Goal: Task Accomplishment & Management: Manage account settings

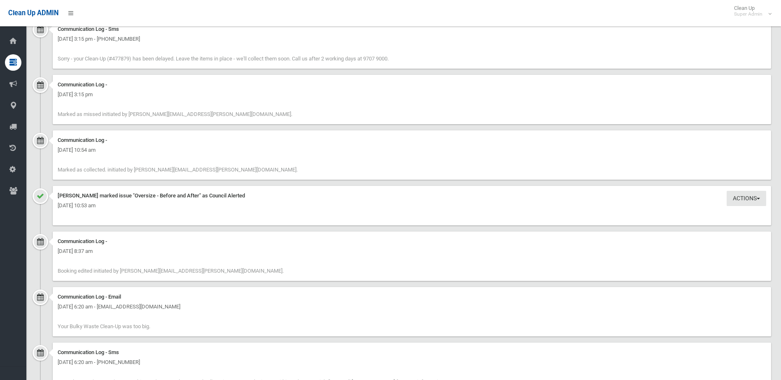
scroll to position [1413, 0]
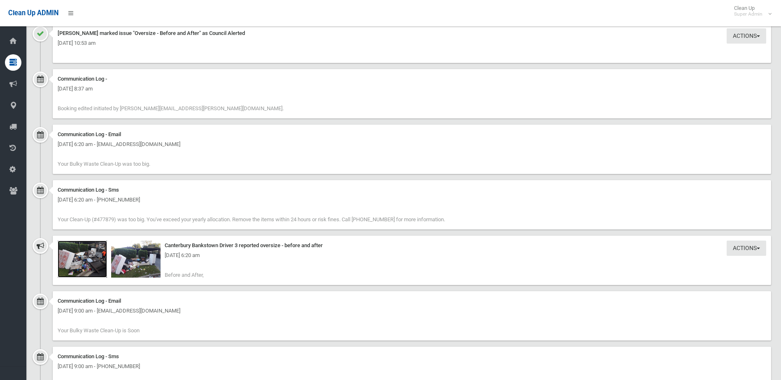
click at [81, 263] on img at bounding box center [82, 259] width 49 height 37
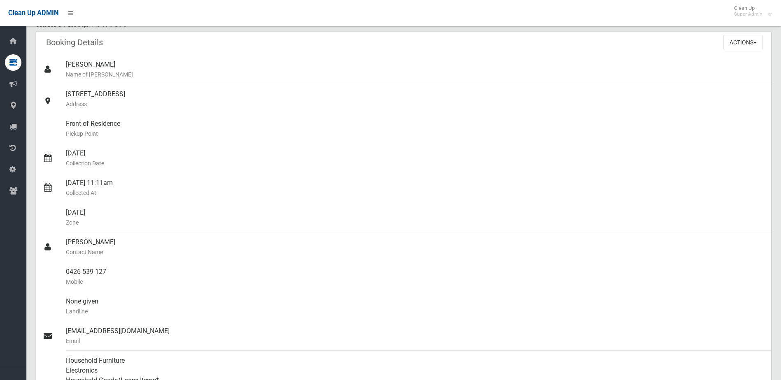
scroll to position [0, 0]
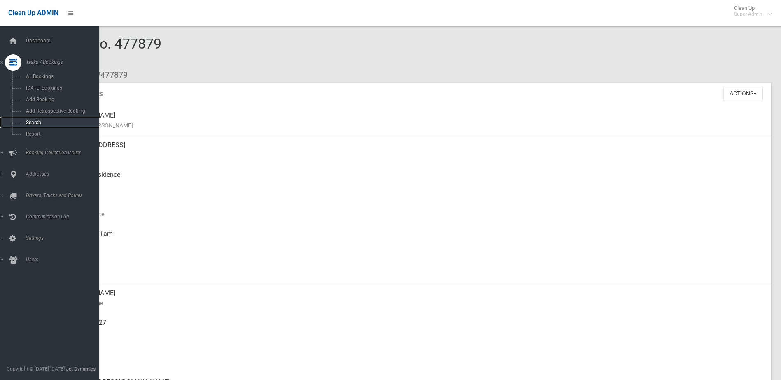
click at [30, 122] on span "Search" at bounding box center [60, 123] width 74 height 6
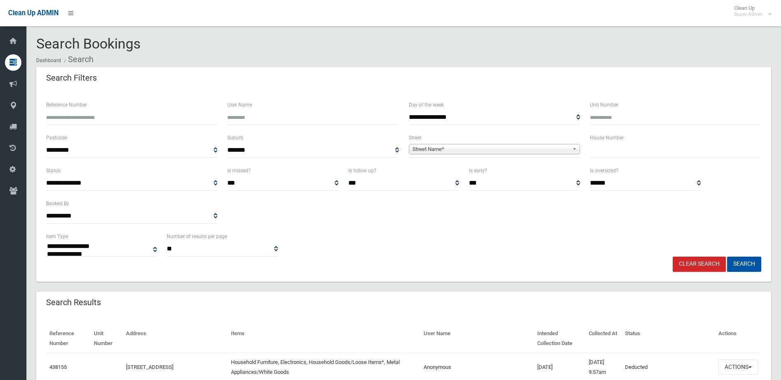
select select
type input "******"
click at [727, 257] on button "Search" at bounding box center [744, 264] width 34 height 15
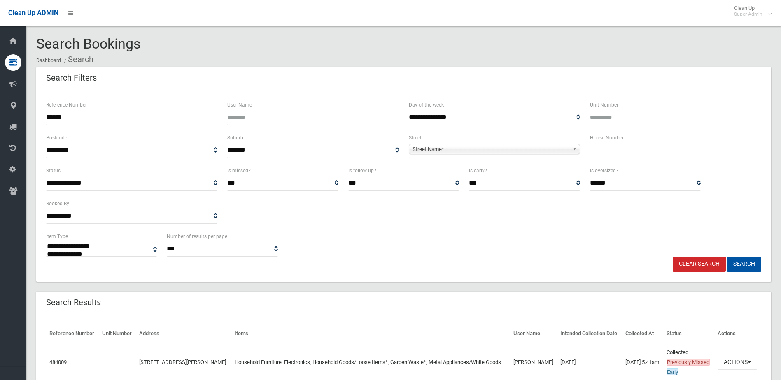
select select
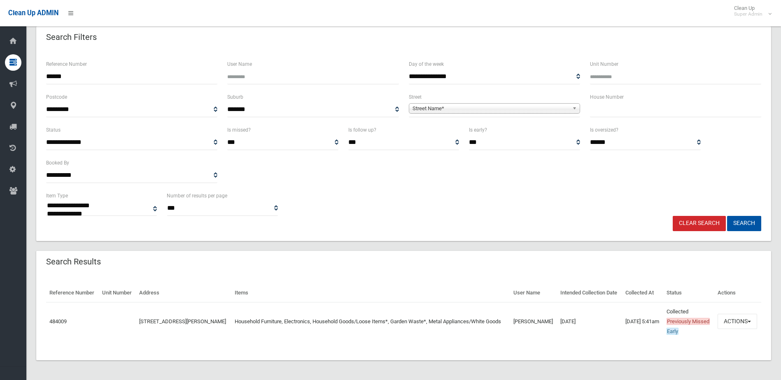
scroll to position [60, 0]
click at [730, 315] on button "Actions" at bounding box center [737, 321] width 40 height 15
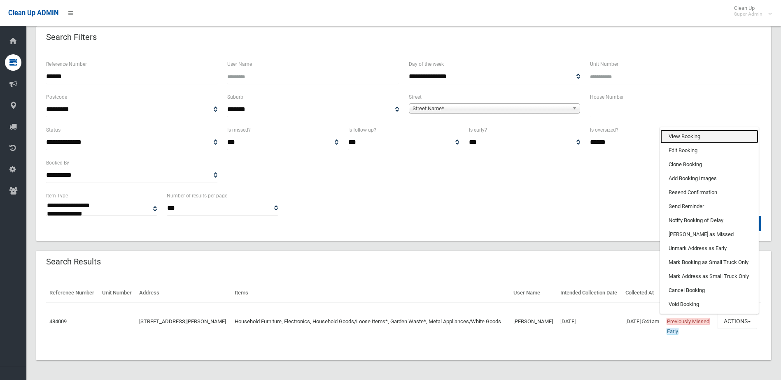
click at [693, 132] on link "View Booking" at bounding box center [709, 137] width 98 height 14
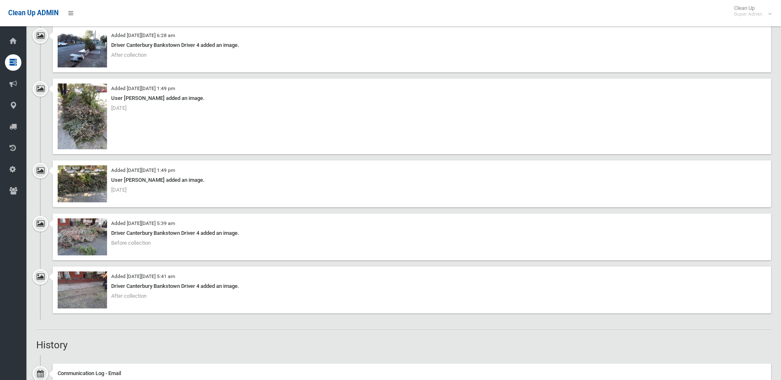
scroll to position [782, 0]
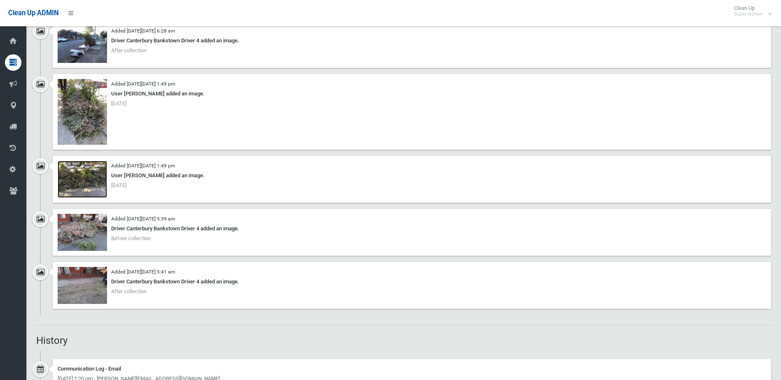
click at [83, 184] on img at bounding box center [82, 179] width 49 height 37
click at [86, 237] on img at bounding box center [82, 232] width 49 height 37
click at [85, 283] on img at bounding box center [82, 285] width 49 height 37
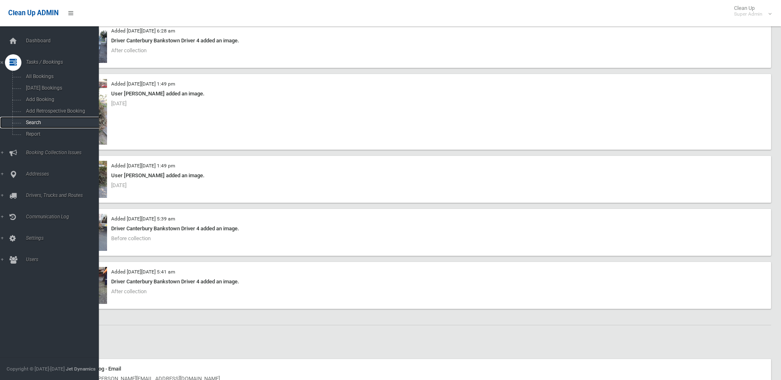
click at [32, 121] on span "Search" at bounding box center [60, 123] width 74 height 6
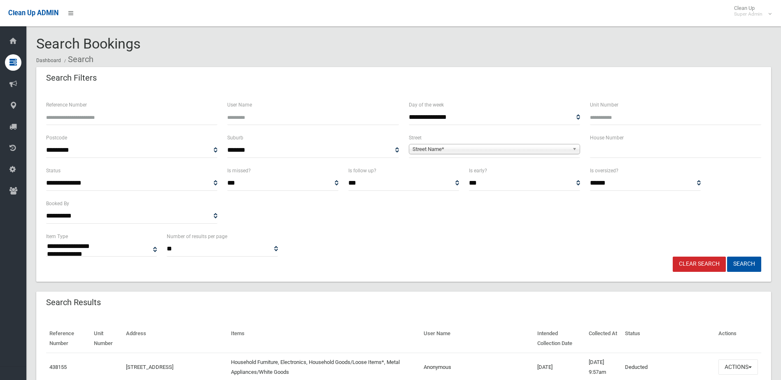
select select
click at [70, 111] on input "Reference Number" at bounding box center [131, 117] width 171 height 15
type input "******"
click at [727, 257] on button "Search" at bounding box center [744, 264] width 34 height 15
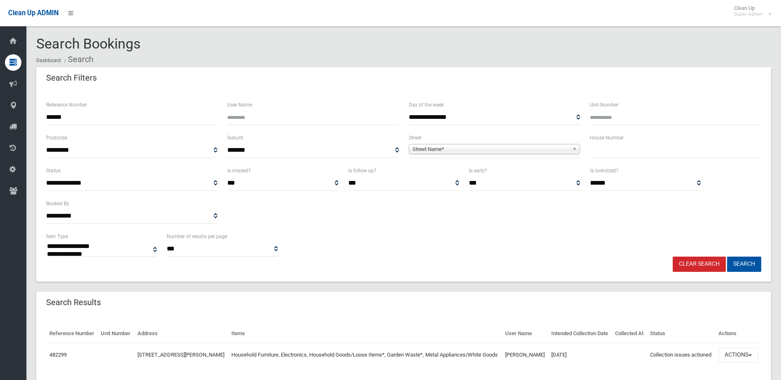
select select
click at [738, 363] on button "Actions" at bounding box center [738, 355] width 40 height 15
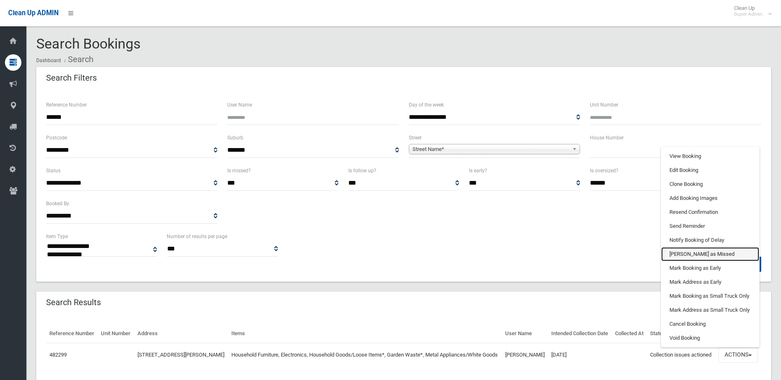
click at [682, 261] on link "[PERSON_NAME] as Missed" at bounding box center [710, 254] width 98 height 14
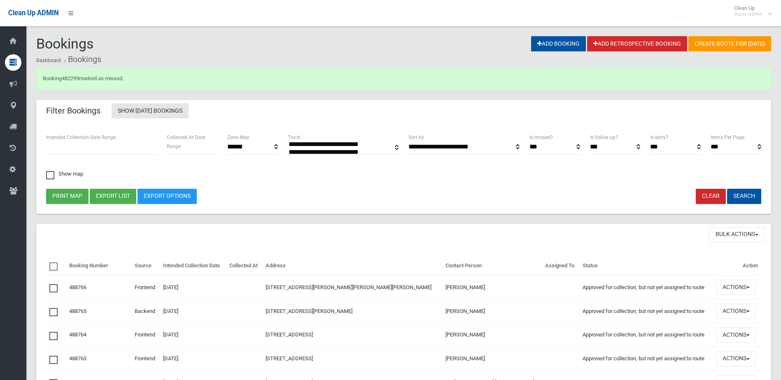
select select
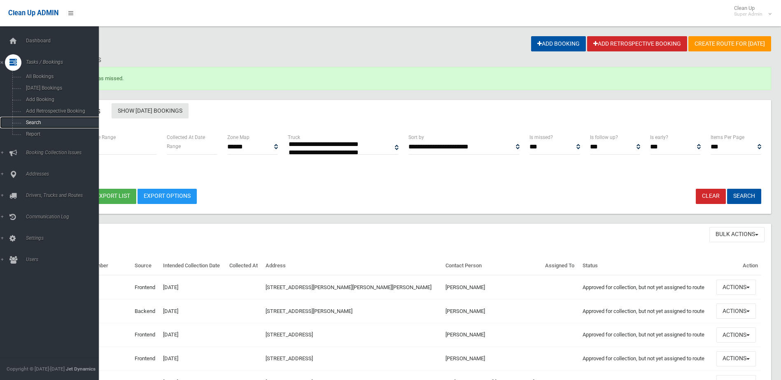
click at [33, 120] on span "Search" at bounding box center [60, 123] width 74 height 6
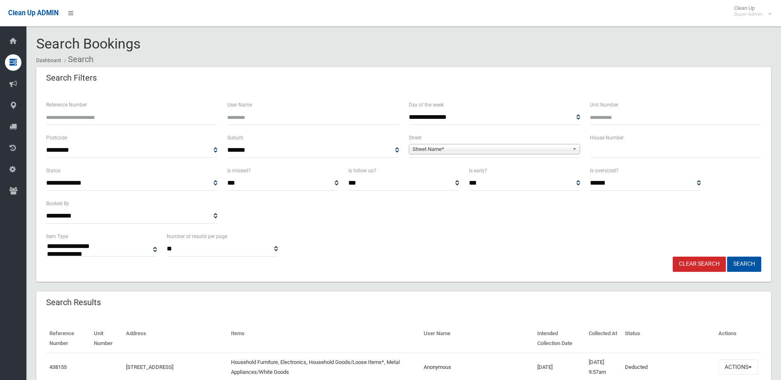
select select
click at [91, 117] on input "Reference Number" at bounding box center [131, 117] width 171 height 15
type input "******"
click at [727, 257] on button "Search" at bounding box center [744, 264] width 34 height 15
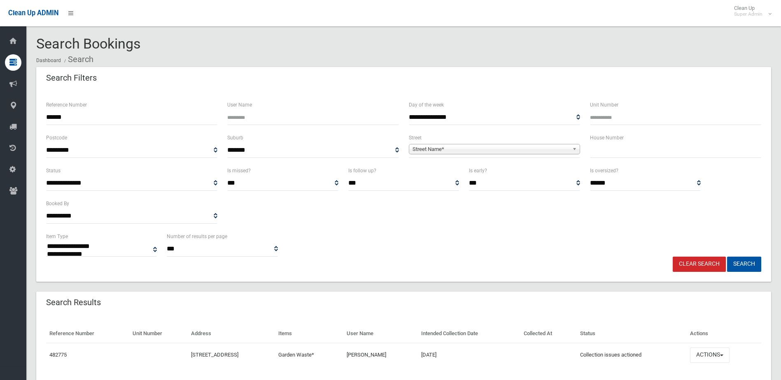
select select
click at [716, 355] on button "Actions" at bounding box center [710, 355] width 40 height 15
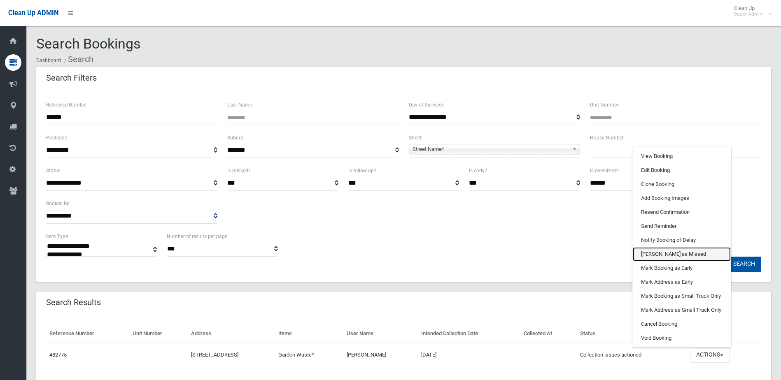
click at [662, 249] on link "[PERSON_NAME] as Missed" at bounding box center [682, 254] width 98 height 14
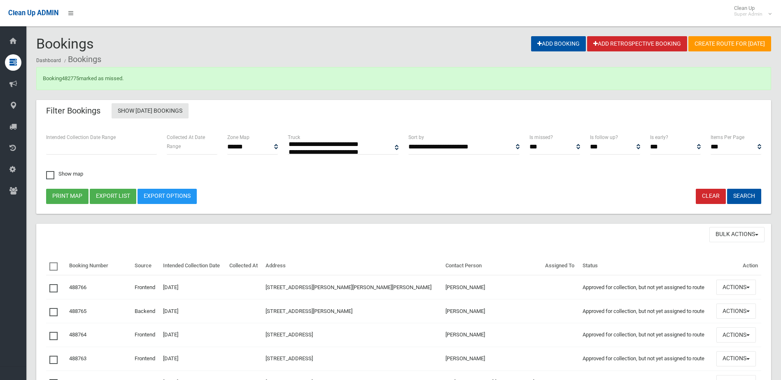
select select
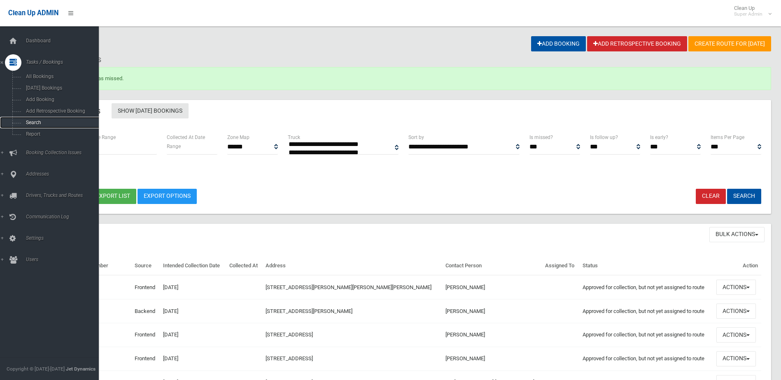
click at [28, 120] on span "Search" at bounding box center [60, 123] width 74 height 6
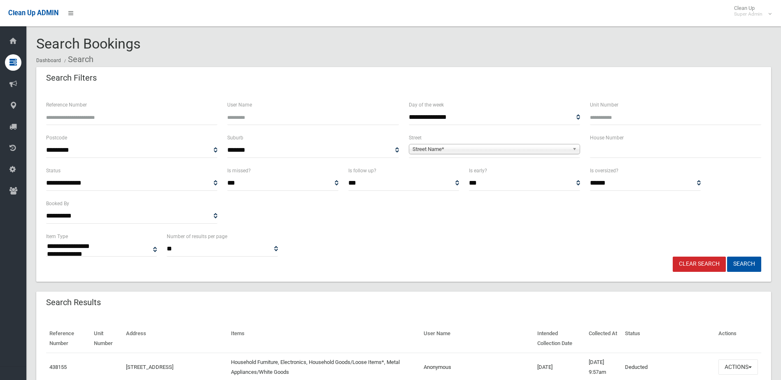
select select
click at [76, 118] on input "Reference Number" at bounding box center [131, 117] width 171 height 15
type input "******"
click at [727, 257] on button "Search" at bounding box center [744, 264] width 34 height 15
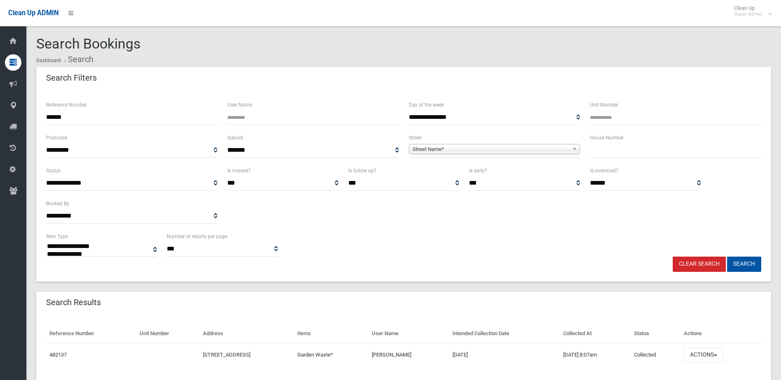
select select
click at [713, 354] on button "Actions" at bounding box center [704, 355] width 40 height 15
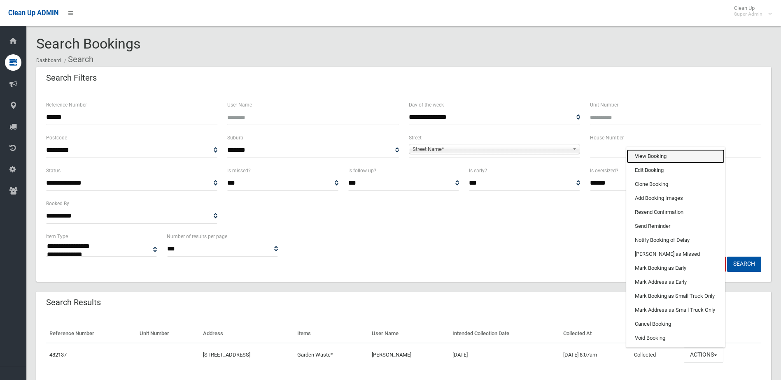
click at [655, 154] on link "View Booking" at bounding box center [675, 156] width 98 height 14
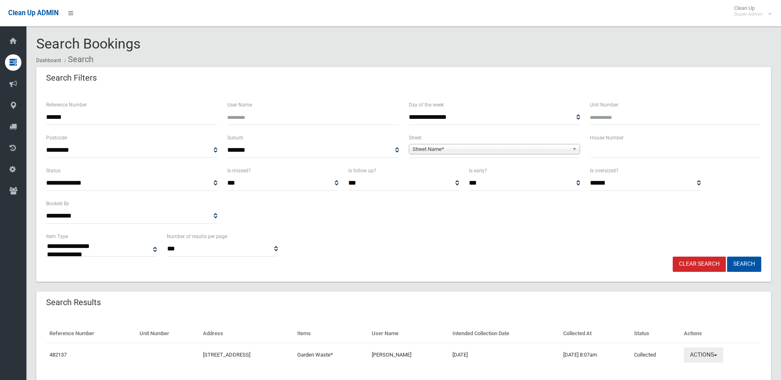
click at [708, 352] on button "Actions" at bounding box center [704, 355] width 40 height 15
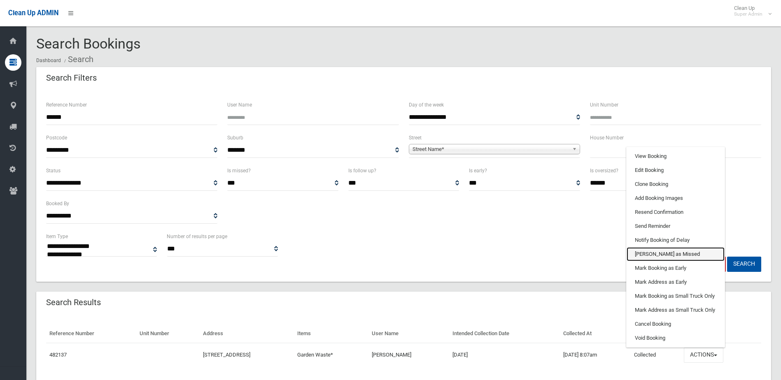
click at [657, 253] on link "[PERSON_NAME] as Missed" at bounding box center [675, 254] width 98 height 14
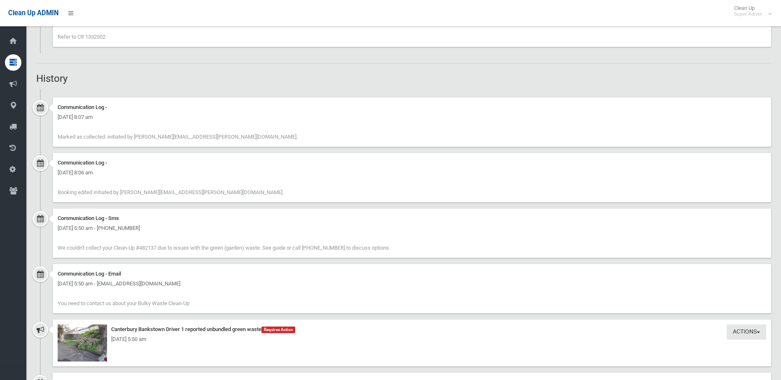
scroll to position [412, 0]
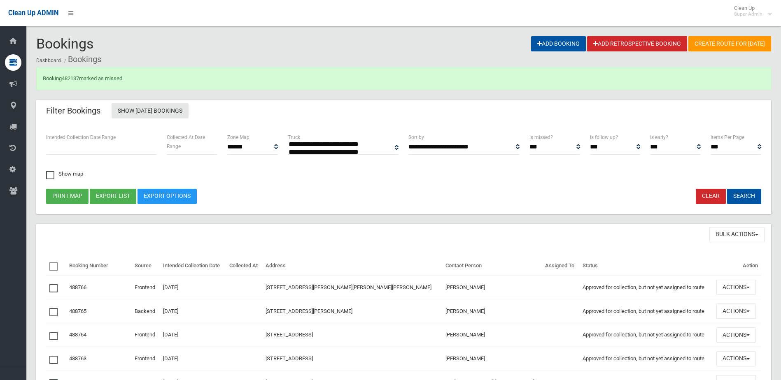
select select
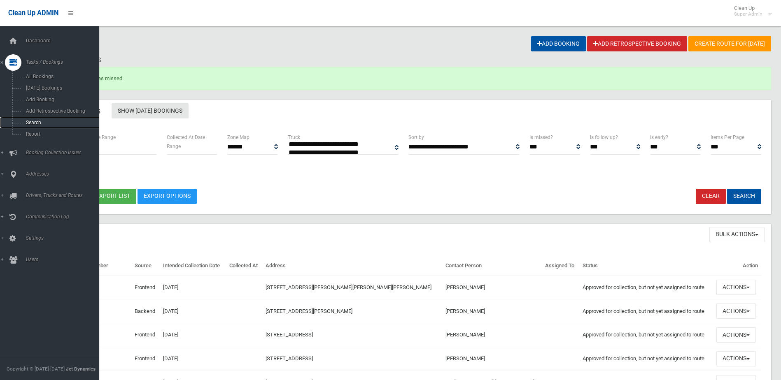
click at [33, 123] on span "Search" at bounding box center [60, 123] width 74 height 6
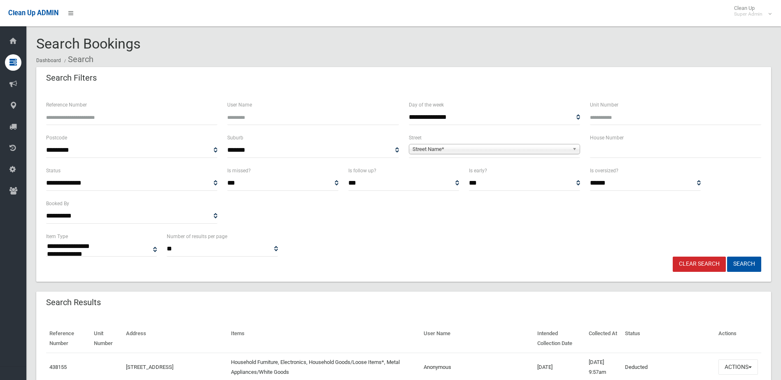
select select
click at [56, 118] on input "Reference Number" at bounding box center [131, 117] width 171 height 15
type input "******"
click at [727, 257] on button "Search" at bounding box center [744, 264] width 34 height 15
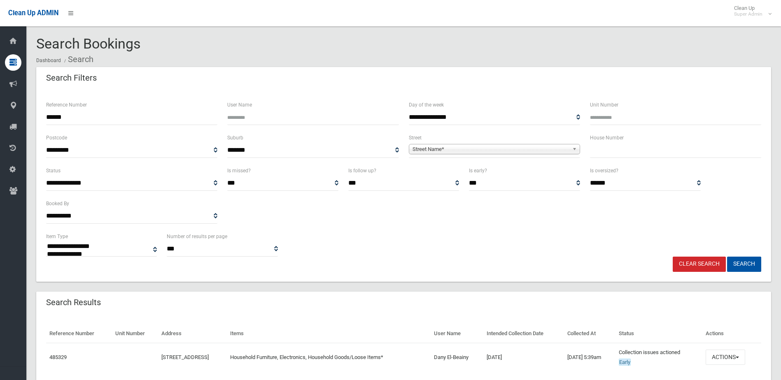
select select
click at [730, 356] on button "Actions" at bounding box center [725, 357] width 40 height 15
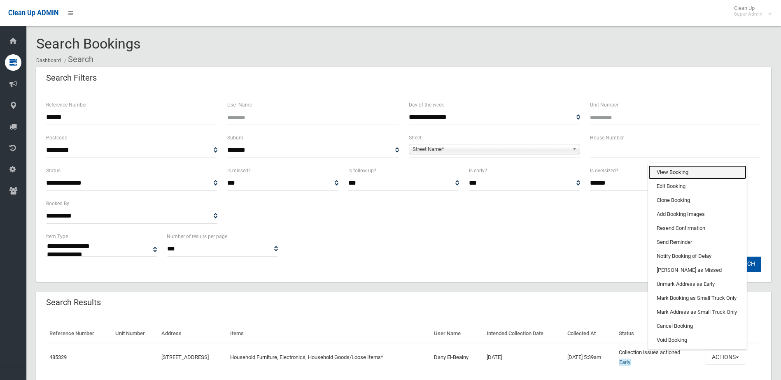
click at [676, 171] on link "View Booking" at bounding box center [697, 172] width 98 height 14
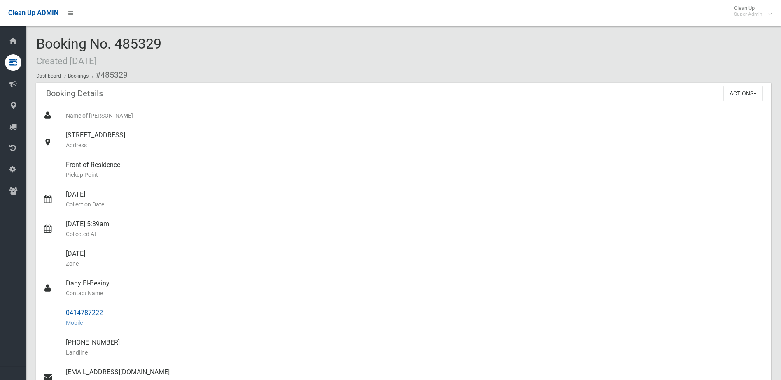
drag, startPoint x: 67, startPoint y: 283, endPoint x: 110, endPoint y: 307, distance: 50.1
click at [110, 307] on ul "Name of [PERSON_NAME] [STREET_ADDRESS] Address Front of Residence [GEOGRAPHIC_D…" at bounding box center [403, 318] width 735 height 425
drag, startPoint x: 110, startPoint y: 307, endPoint x: 91, endPoint y: 316, distance: 21.0
copy ul "Dany El-Beainy Contact Name 0414787222"
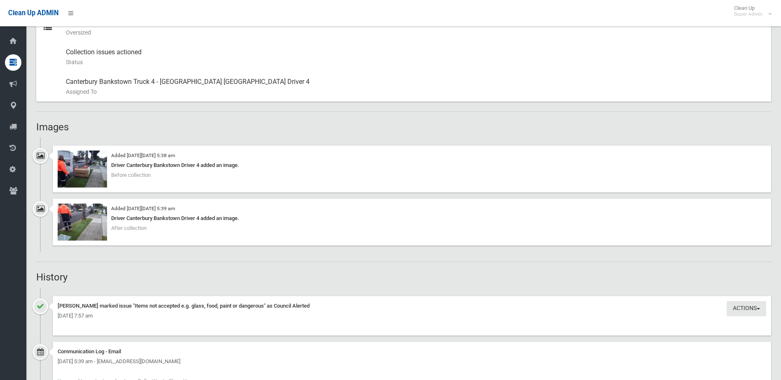
scroll to position [453, 0]
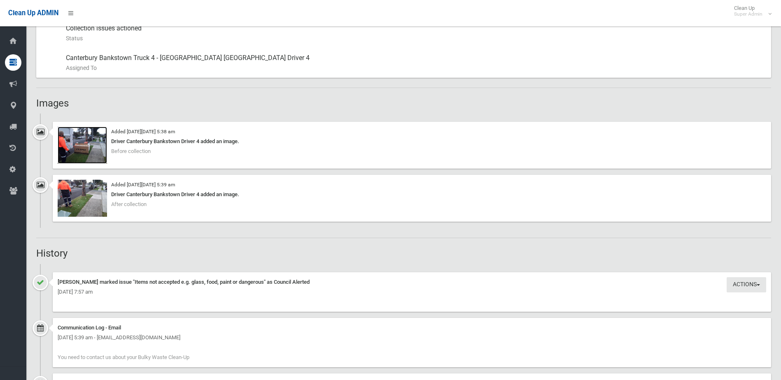
click at [76, 150] on img at bounding box center [82, 145] width 49 height 37
click at [83, 202] on img at bounding box center [82, 198] width 49 height 37
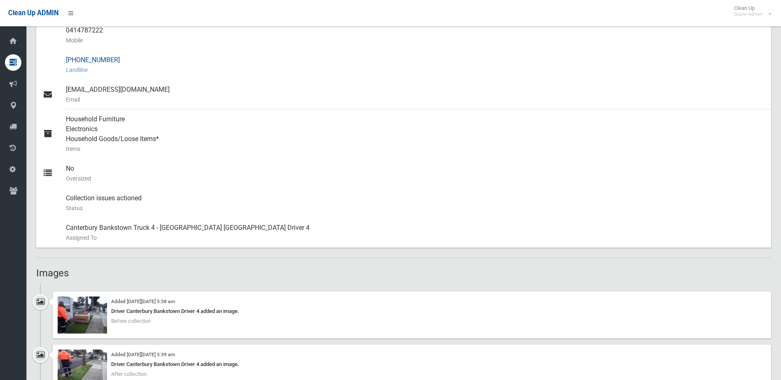
scroll to position [247, 0]
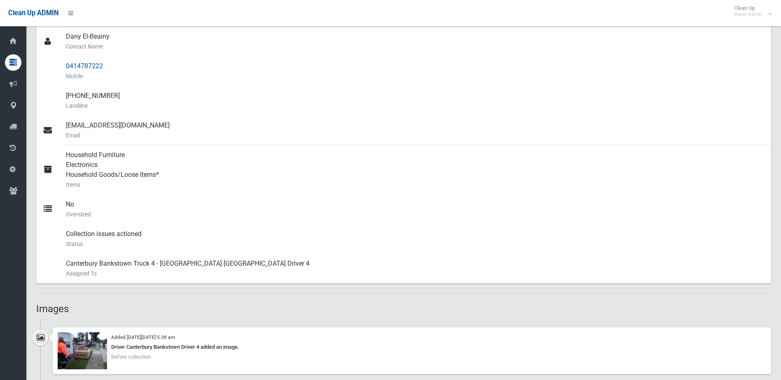
click at [77, 66] on div "0414787222 Mobile" at bounding box center [415, 71] width 698 height 30
drag, startPoint x: 66, startPoint y: 66, endPoint x: 109, endPoint y: 63, distance: 42.9
click at [109, 63] on div "0414787222 Mobile" at bounding box center [415, 71] width 698 height 30
drag, startPoint x: 109, startPoint y: 63, endPoint x: 94, endPoint y: 63, distance: 14.8
copy div "0414787222"
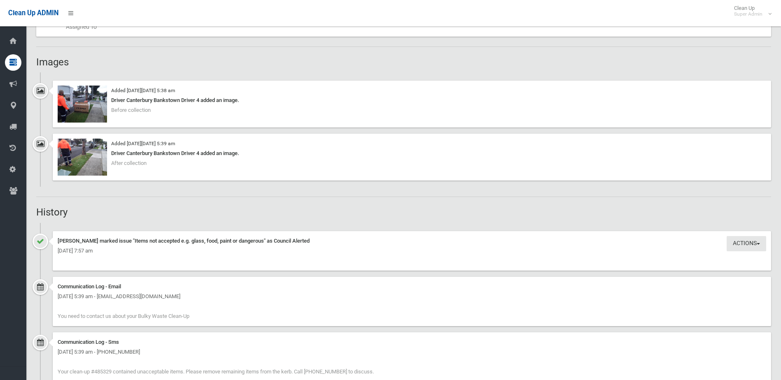
scroll to position [741, 0]
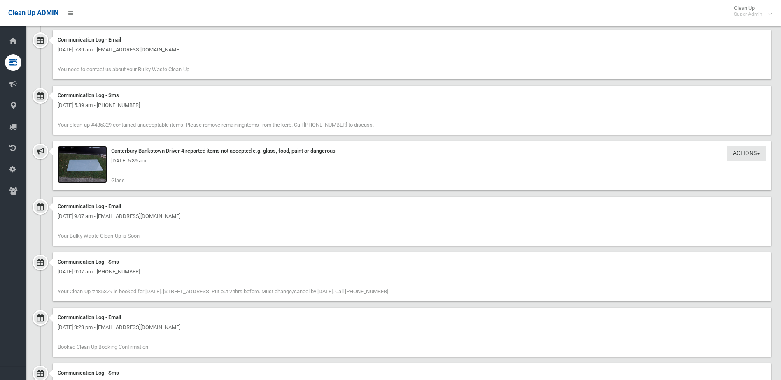
click at [83, 166] on img at bounding box center [82, 164] width 49 height 37
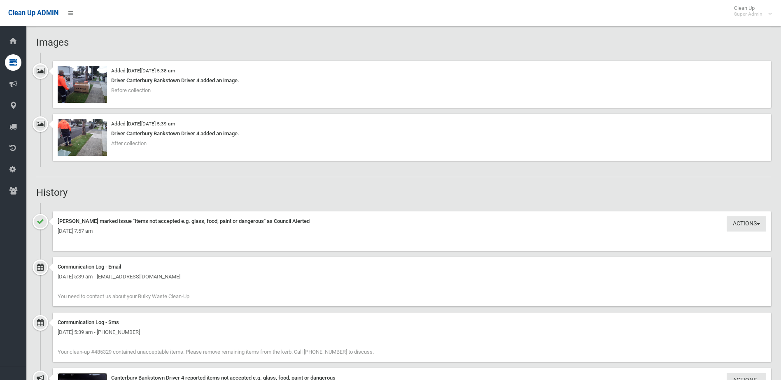
scroll to position [494, 0]
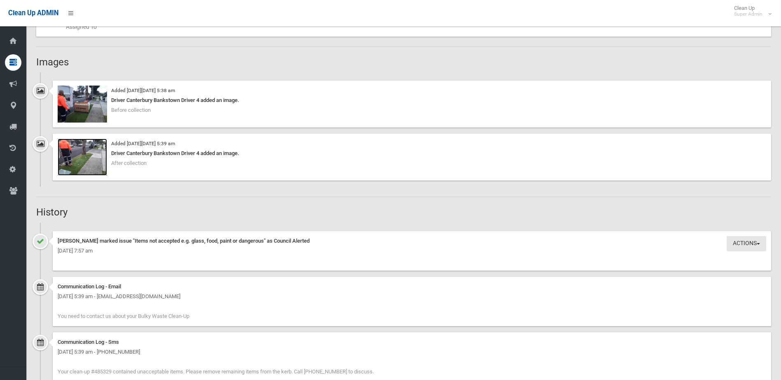
click at [72, 161] on img at bounding box center [82, 157] width 49 height 37
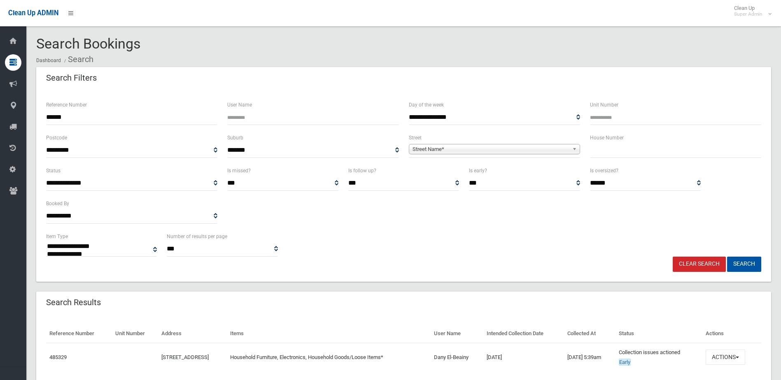
select select
click at [735, 357] on button "Actions" at bounding box center [725, 357] width 40 height 15
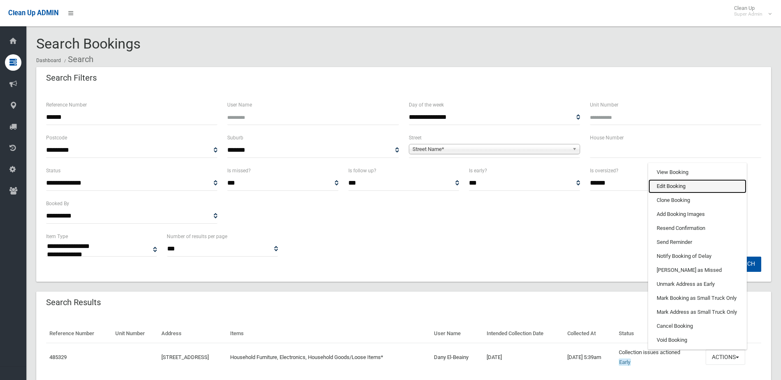
click at [669, 186] on link "Edit Booking" at bounding box center [697, 186] width 98 height 14
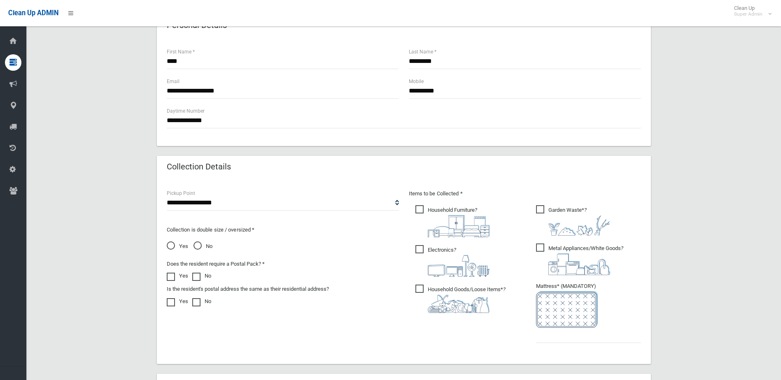
scroll to position [430, 0]
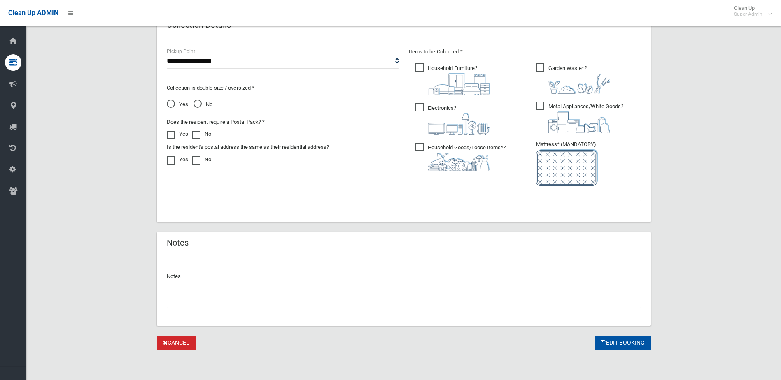
click at [204, 299] on input "text" at bounding box center [404, 300] width 474 height 15
type input "**********"
click at [560, 193] on input "text" at bounding box center [588, 193] width 105 height 15
type input "*"
click at [628, 345] on button "Edit Booking" at bounding box center [623, 343] width 56 height 15
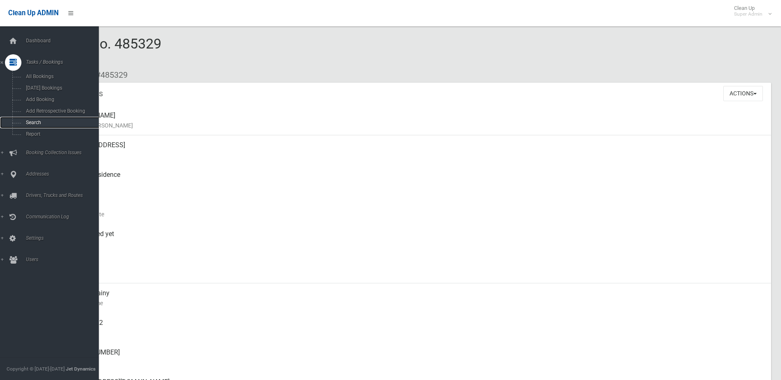
click at [30, 121] on span "Search" at bounding box center [60, 123] width 74 height 6
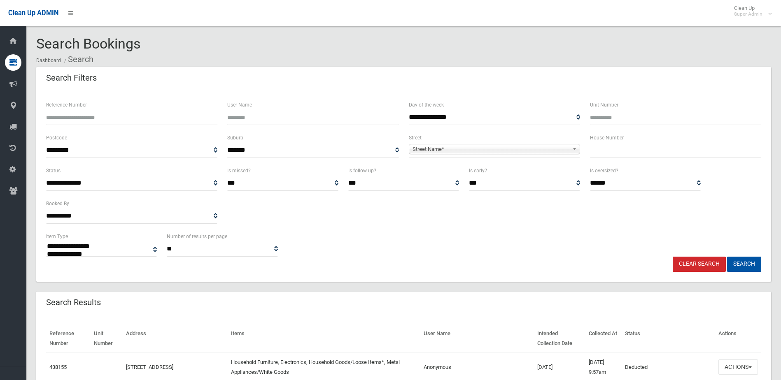
select select
click at [95, 117] on input "Reference Number" at bounding box center [131, 117] width 171 height 15
type input "******"
click at [727, 257] on button "Search" at bounding box center [744, 264] width 34 height 15
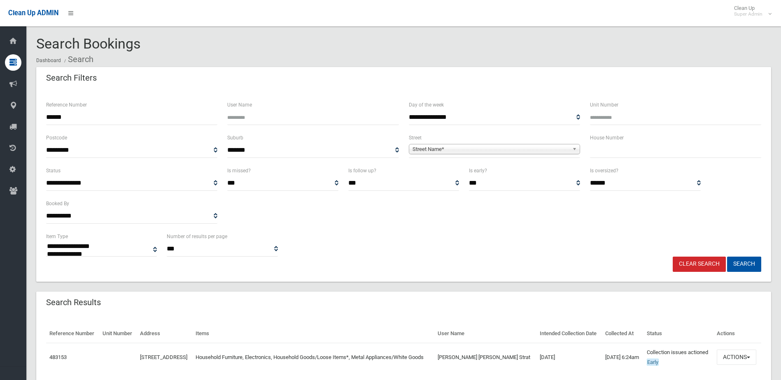
select select
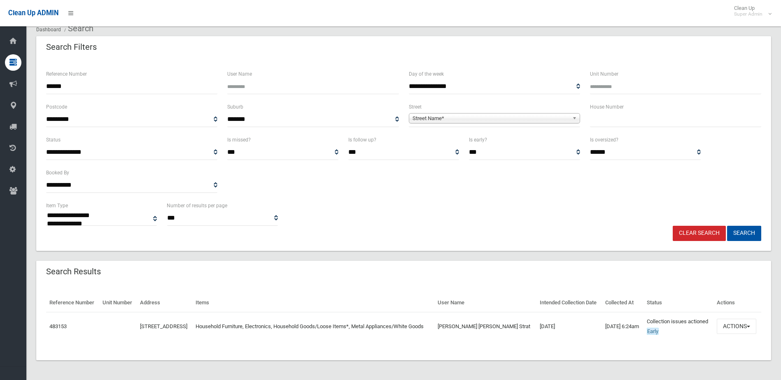
scroll to position [51, 0]
click at [741, 321] on button "Actions" at bounding box center [736, 326] width 40 height 15
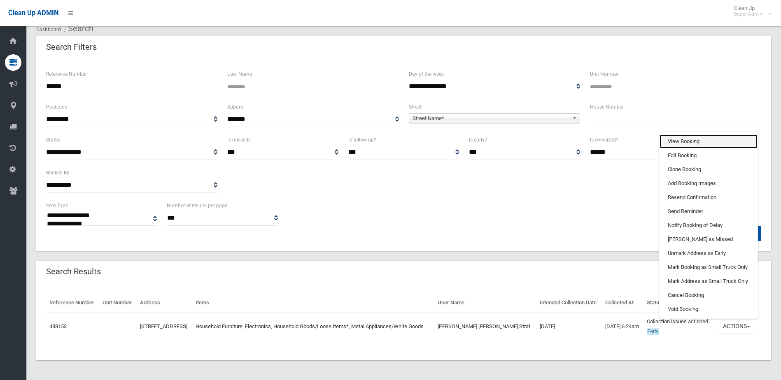
click at [676, 135] on link "View Booking" at bounding box center [708, 142] width 98 height 14
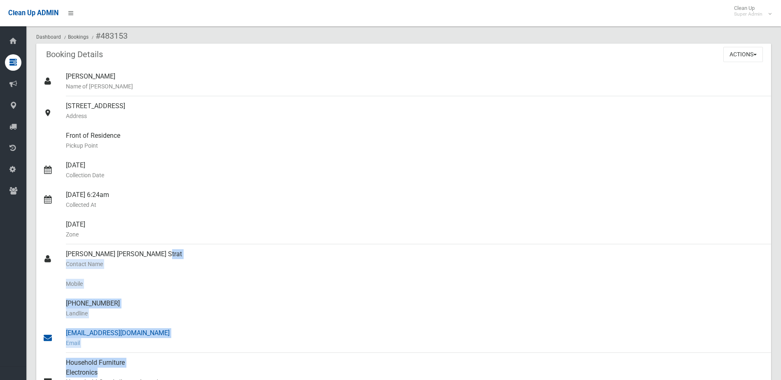
scroll to position [51, 0]
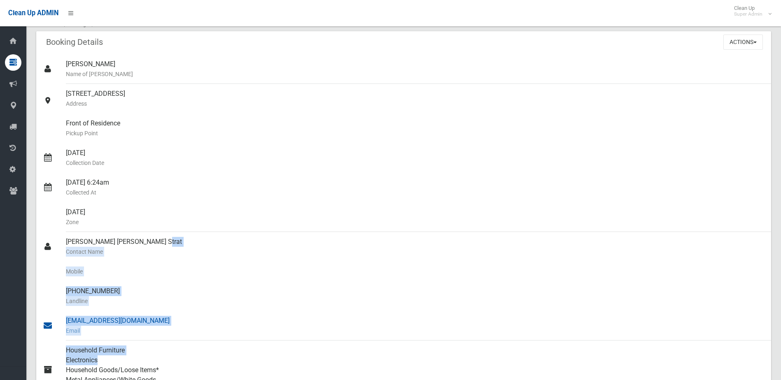
drag, startPoint x: 66, startPoint y: 293, endPoint x: 179, endPoint y: 324, distance: 116.8
click at [179, 324] on ul "[PERSON_NAME] Name of [PERSON_NAME] [STREET_ADDRESS] Address Front of Residence…" at bounding box center [403, 271] width 735 height 435
drag, startPoint x: 179, startPoint y: 324, endPoint x: 130, endPoint y: 242, distance: 95.6
copy ul "[PERSON_NAME] [PERSON_NAME] Strat Contact Name Mobile [PHONE_NUMBER] Landline […"
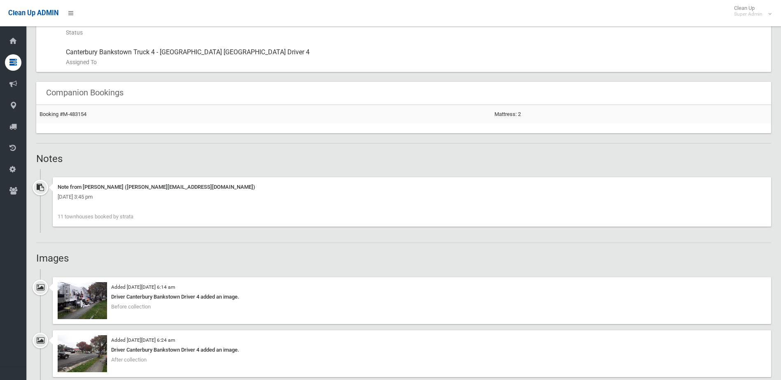
scroll to position [545, 0]
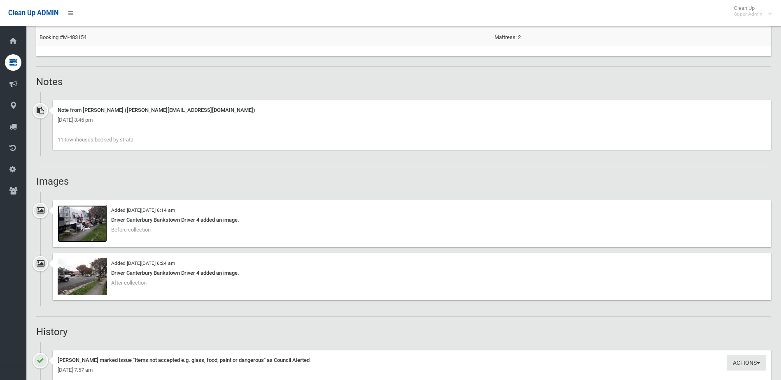
click at [88, 227] on img at bounding box center [82, 223] width 49 height 37
click at [77, 282] on img at bounding box center [82, 276] width 49 height 37
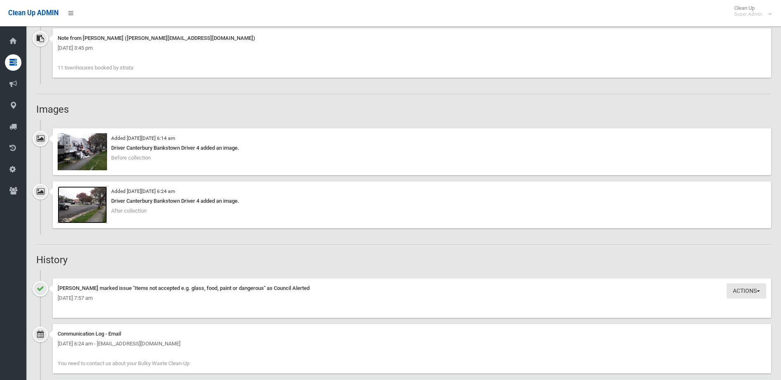
scroll to position [751, 0]
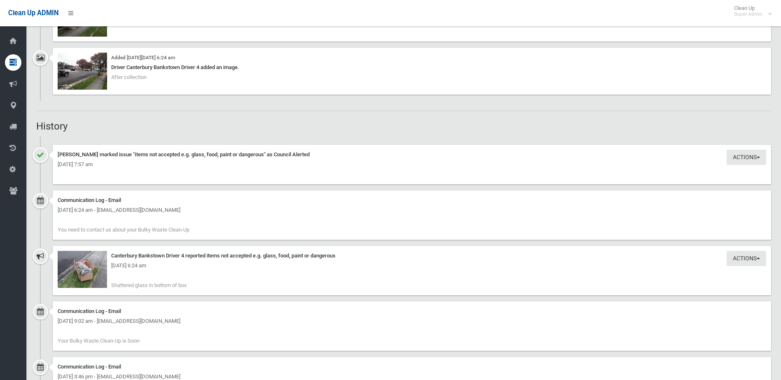
click at [86, 269] on div "[DATE] 6:24 am" at bounding box center [412, 266] width 708 height 10
click at [86, 279] on img at bounding box center [82, 269] width 49 height 37
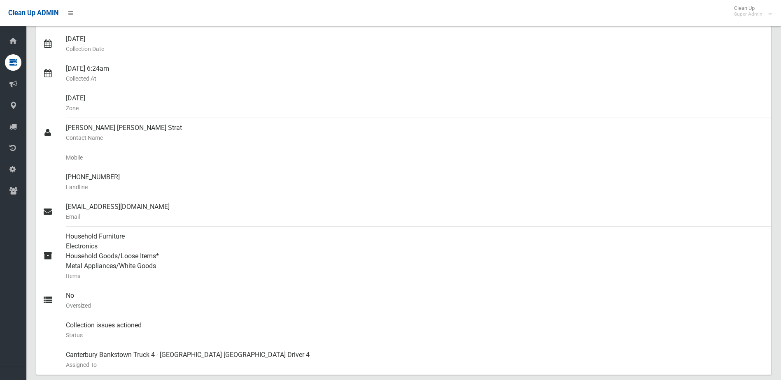
scroll to position [154, 0]
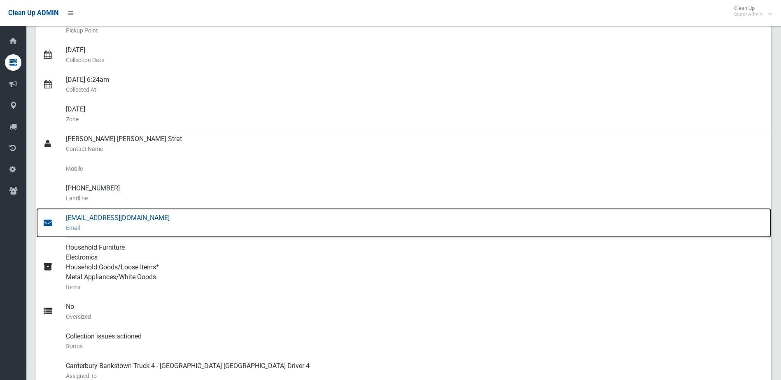
click at [109, 217] on div "[EMAIL_ADDRESS][DOMAIN_NAME] Email" at bounding box center [415, 223] width 698 height 30
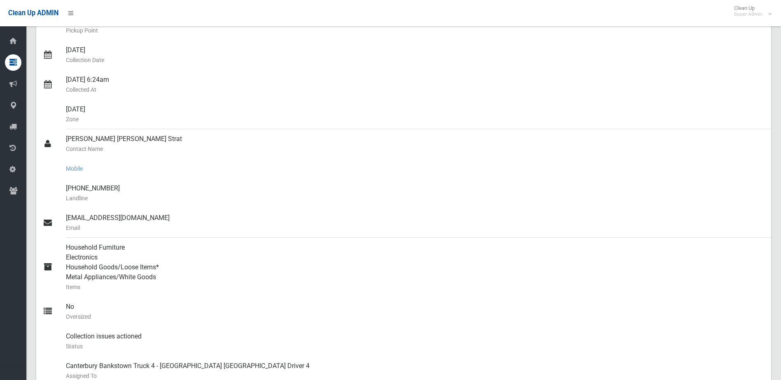
scroll to position [0, 0]
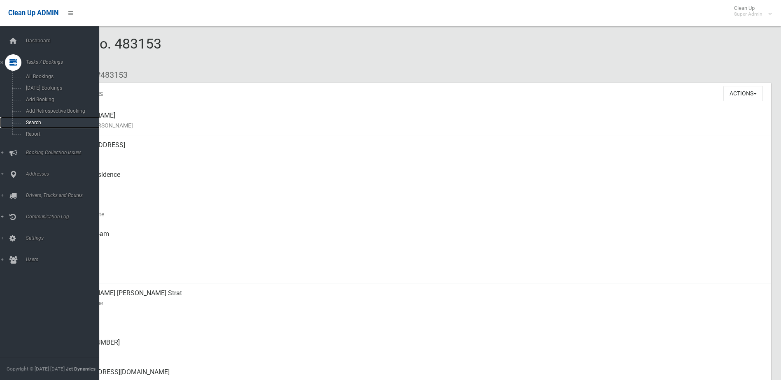
click at [34, 122] on span "Search" at bounding box center [60, 123] width 74 height 6
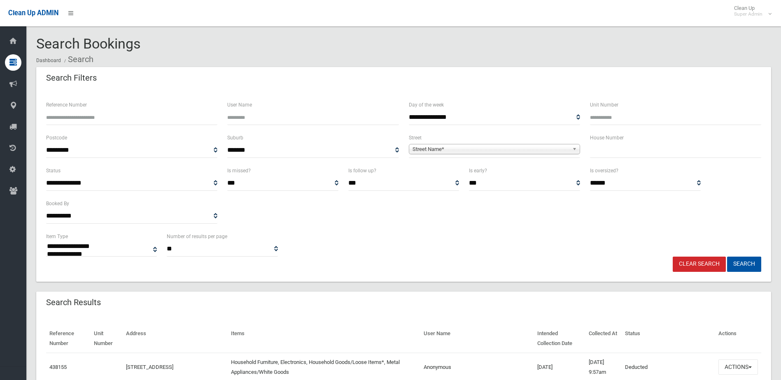
select select
click at [608, 151] on input "text" at bounding box center [675, 150] width 171 height 15
type input "**"
click at [438, 151] on span "Street Name*" at bounding box center [490, 149] width 156 height 10
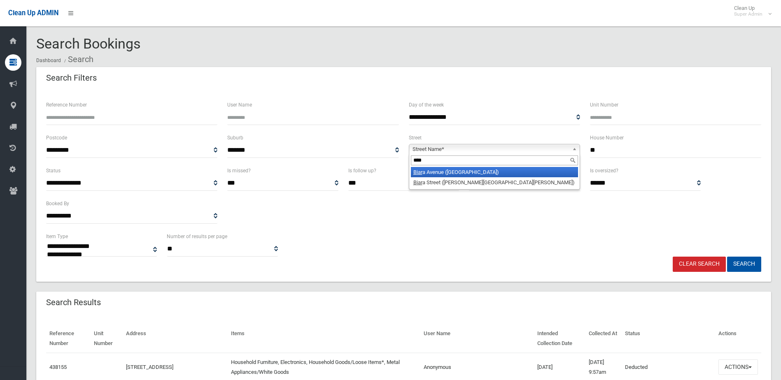
type input "*****"
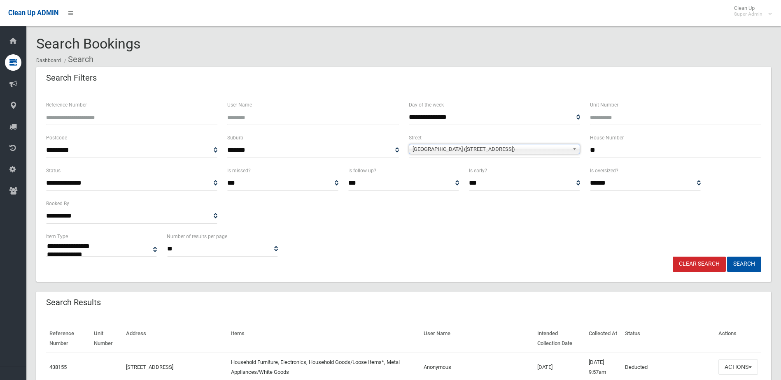
click at [451, 148] on span "Biara Avenue (CLEMTON PARK 2206)" at bounding box center [490, 149] width 156 height 10
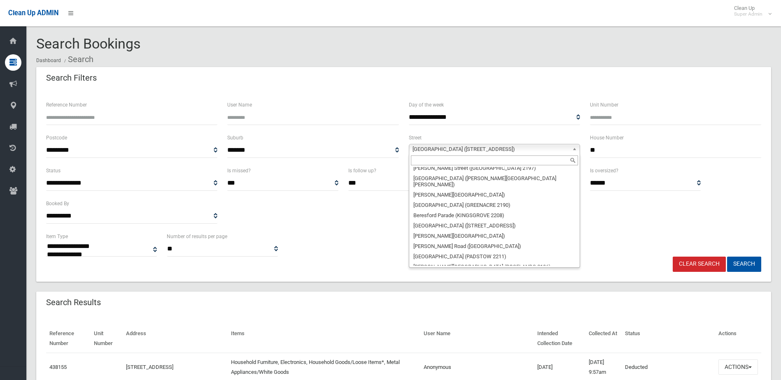
scroll to position [2418, 0]
click at [458, 340] on li "[GEOGRAPHIC_DATA] ([PERSON_NAME][GEOGRAPHIC_DATA][PERSON_NAME])" at bounding box center [494, 348] width 167 height 16
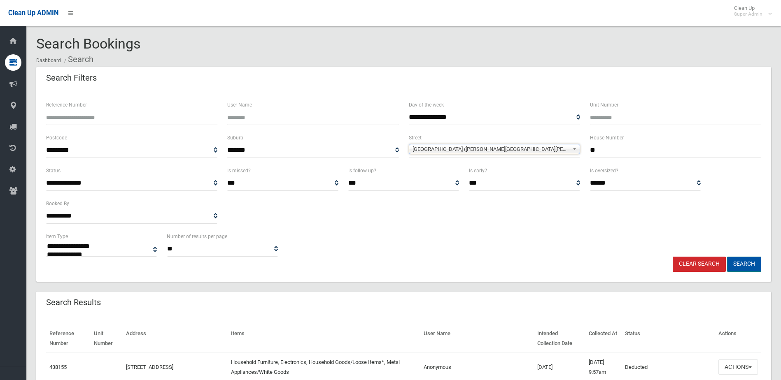
click at [744, 263] on button "Search" at bounding box center [744, 264] width 34 height 15
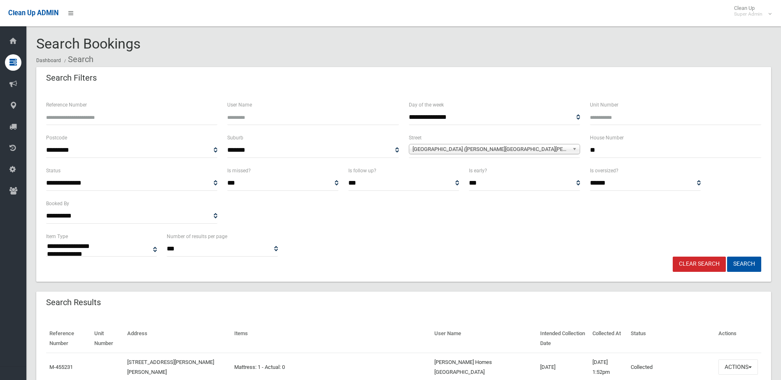
select select
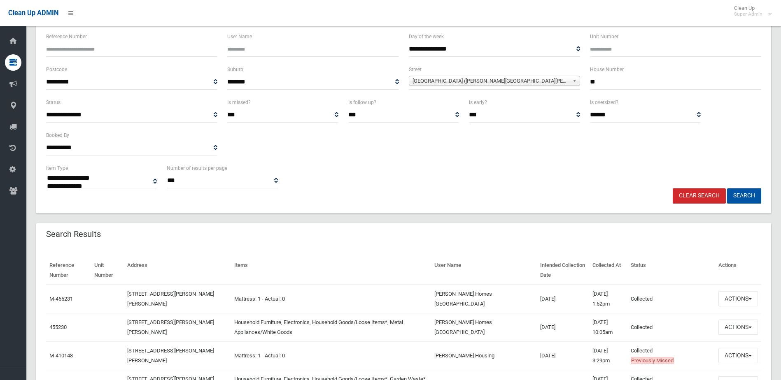
scroll to position [82, 0]
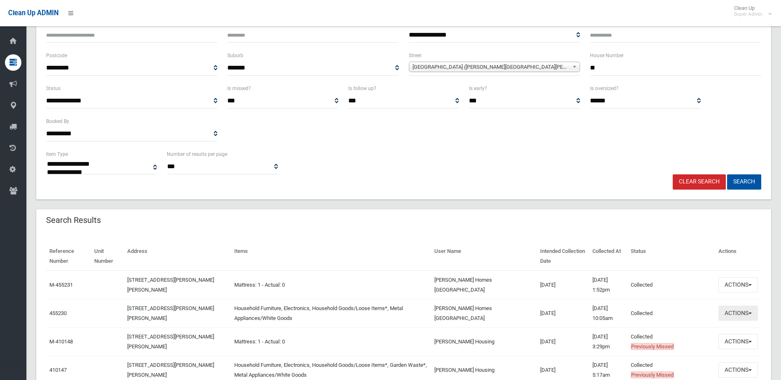
click at [727, 314] on button "Actions" at bounding box center [738, 313] width 40 height 15
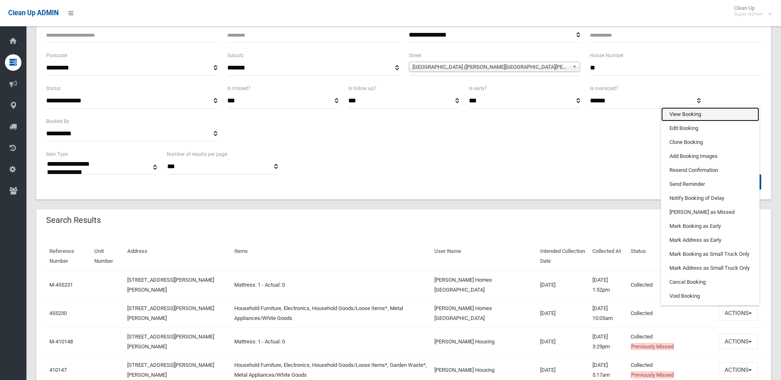
click at [684, 116] on link "View Booking" at bounding box center [710, 114] width 98 height 14
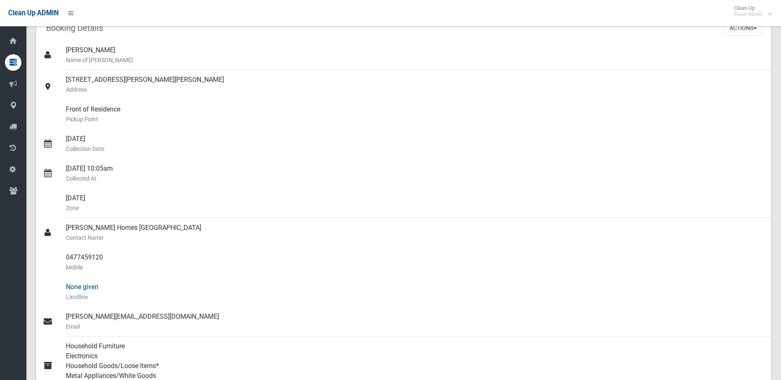
scroll to position [82, 0]
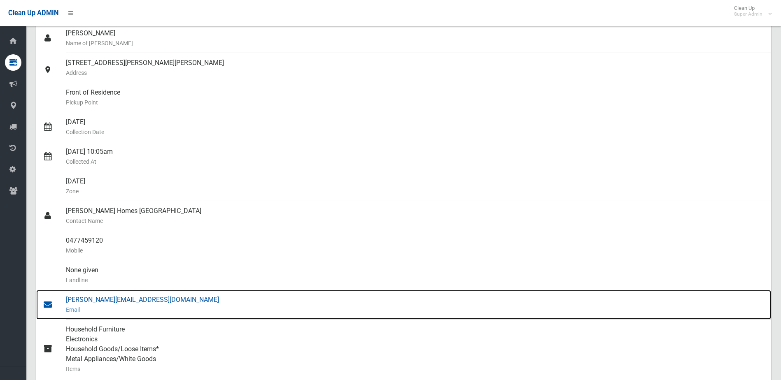
click at [90, 299] on div "[PERSON_NAME][EMAIL_ADDRESS][DOMAIN_NAME] Email" at bounding box center [415, 305] width 698 height 30
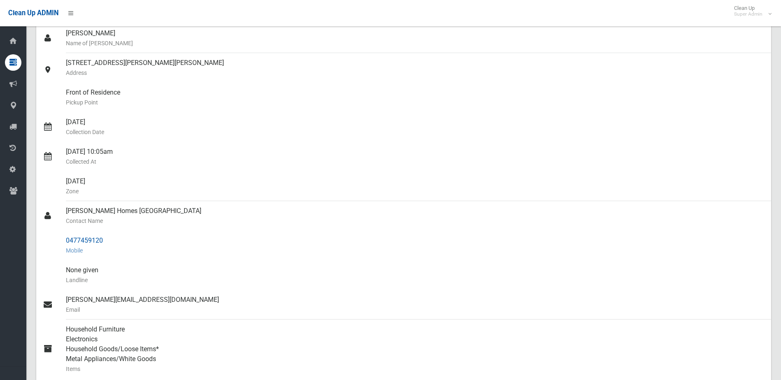
drag, startPoint x: 102, startPoint y: 239, endPoint x: 128, endPoint y: 239, distance: 25.9
click at [128, 239] on link "0477459120 Mobile" at bounding box center [403, 246] width 735 height 30
drag, startPoint x: 128, startPoint y: 239, endPoint x: 94, endPoint y: 237, distance: 33.8
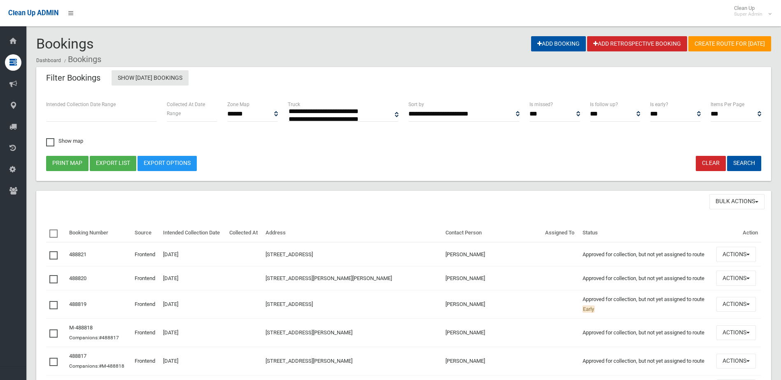
select select
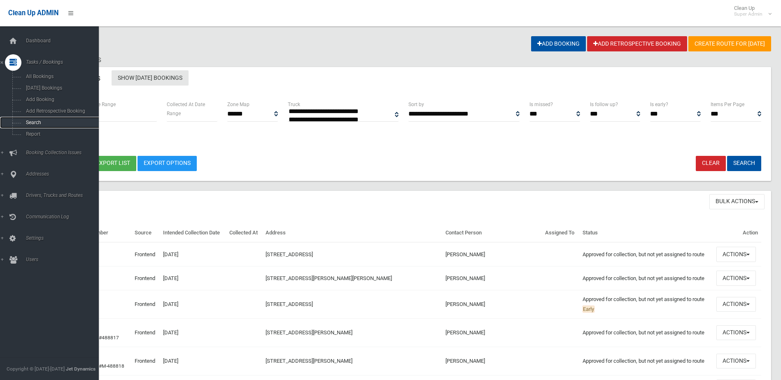
click at [36, 122] on span "Search" at bounding box center [60, 123] width 74 height 6
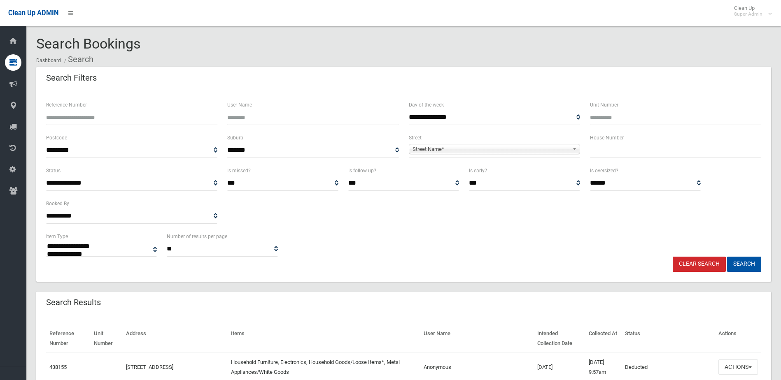
select select
click at [630, 151] on input "text" at bounding box center [675, 150] width 171 height 15
type input "**"
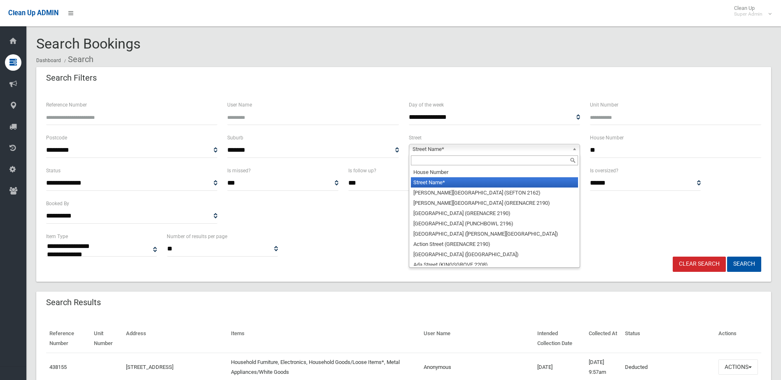
click at [446, 151] on span "Street Name*" at bounding box center [490, 149] width 156 height 10
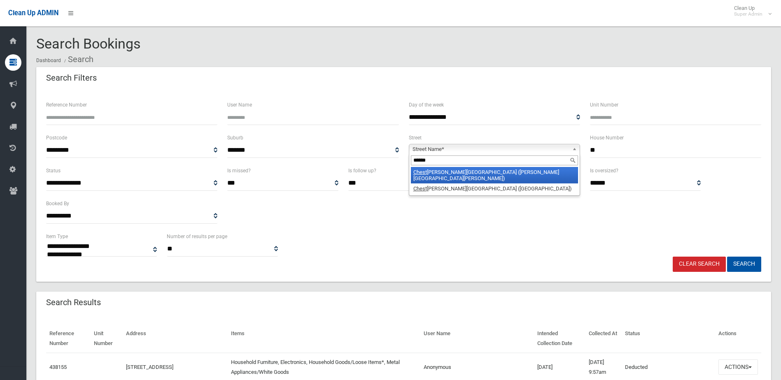
type input "*******"
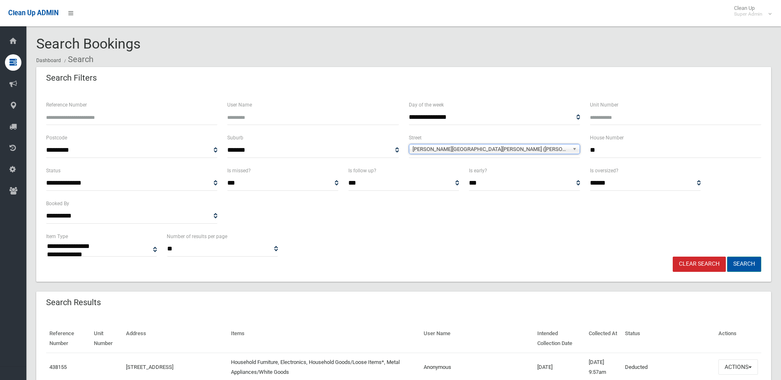
click at [742, 261] on button "Search" at bounding box center [744, 264] width 34 height 15
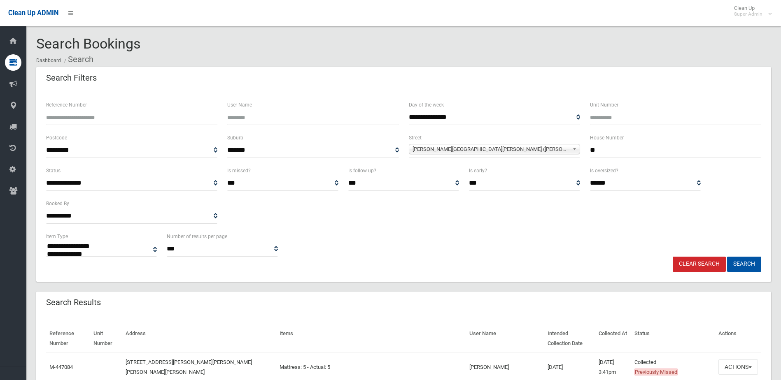
select select
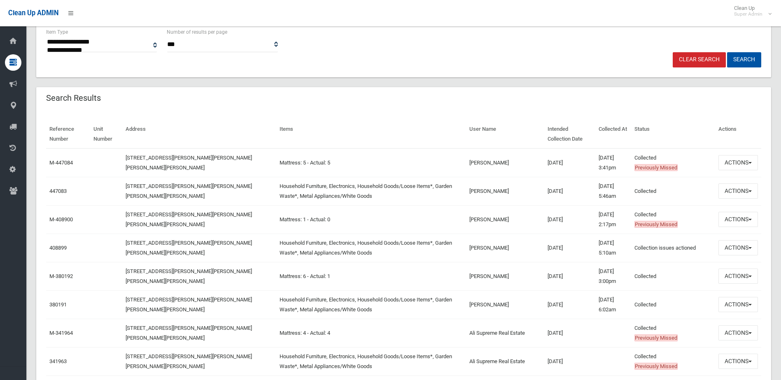
scroll to position [206, 0]
click at [737, 189] on button "Actions" at bounding box center [738, 189] width 40 height 15
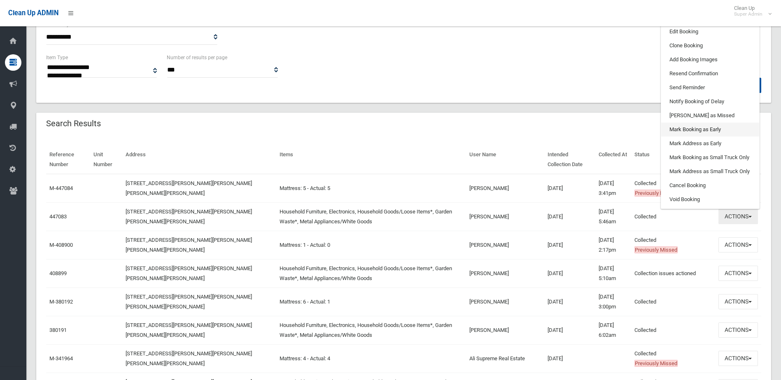
scroll to position [165, 0]
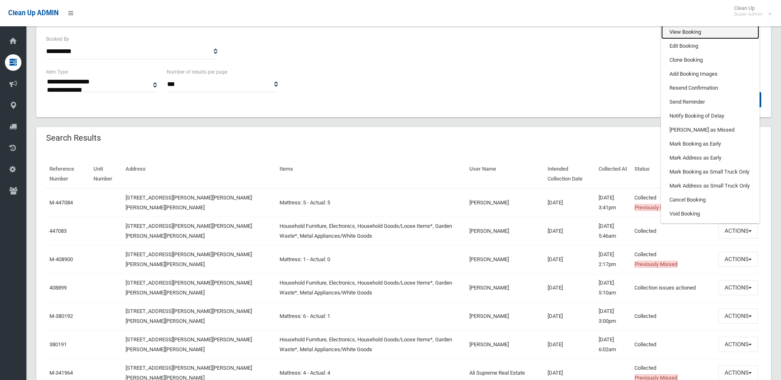
click at [693, 32] on link "View Booking" at bounding box center [710, 32] width 98 height 14
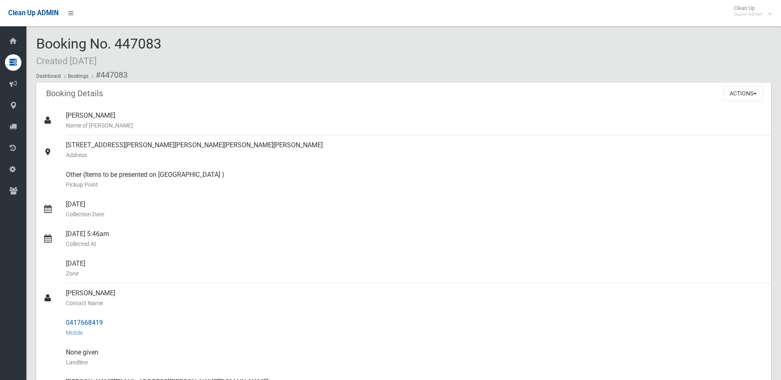
drag, startPoint x: 64, startPoint y: 322, endPoint x: 148, endPoint y: 323, distance: 83.6
click at [148, 323] on link "0417668419 Mobile" at bounding box center [403, 328] width 735 height 30
drag, startPoint x: 148, startPoint y: 323, endPoint x: 89, endPoint y: 321, distance: 58.5
copy link "0417668419"
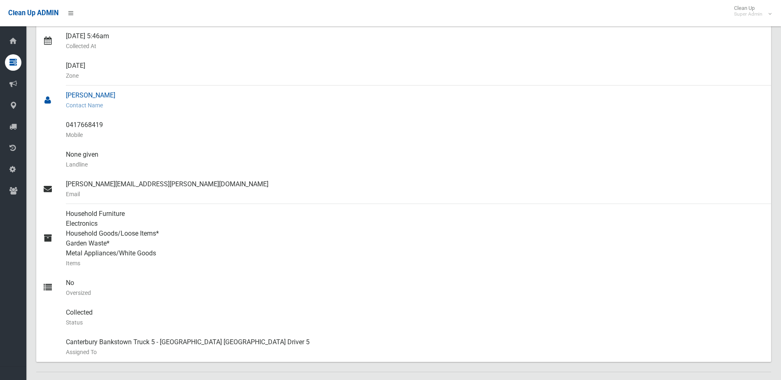
scroll to position [206, 0]
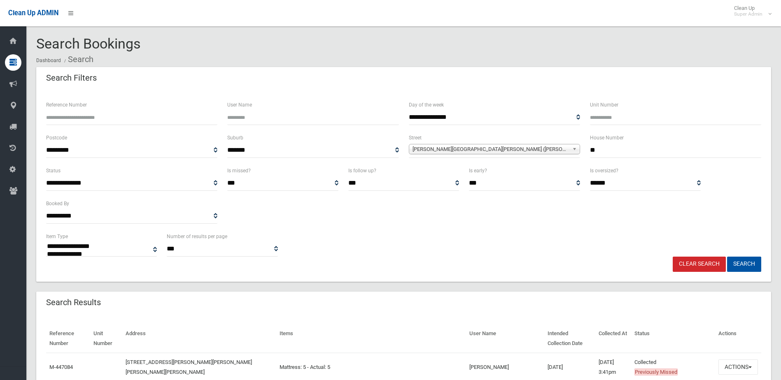
select select
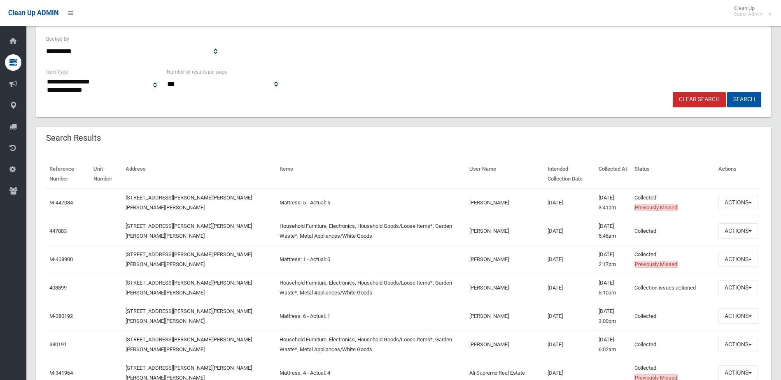
scroll to position [165, 0]
click at [726, 257] on button "Actions" at bounding box center [738, 259] width 40 height 15
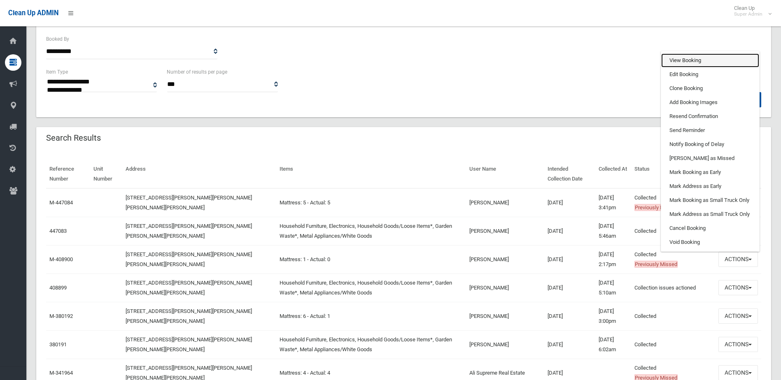
click at [691, 63] on link "View Booking" at bounding box center [710, 60] width 98 height 14
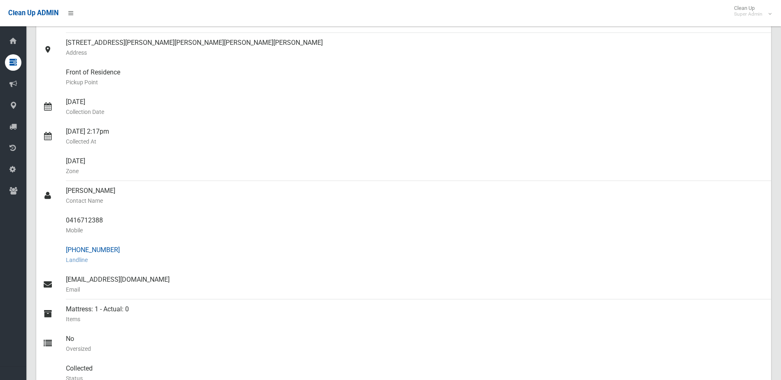
scroll to position [165, 0]
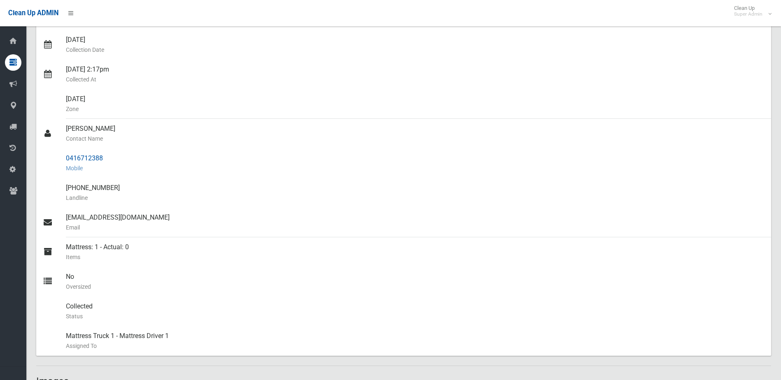
drag, startPoint x: 65, startPoint y: 157, endPoint x: 110, endPoint y: 155, distance: 44.5
click at [110, 155] on link "0416712388 Mobile" at bounding box center [403, 164] width 735 height 30
drag, startPoint x: 110, startPoint y: 155, endPoint x: 95, endPoint y: 155, distance: 14.8
copy link "0416712388"
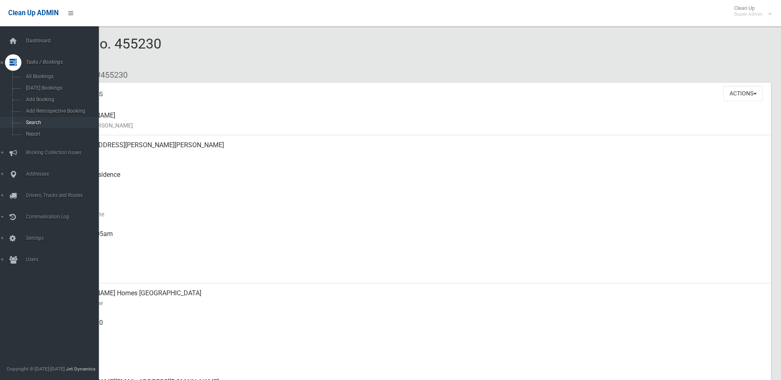
scroll to position [82, 0]
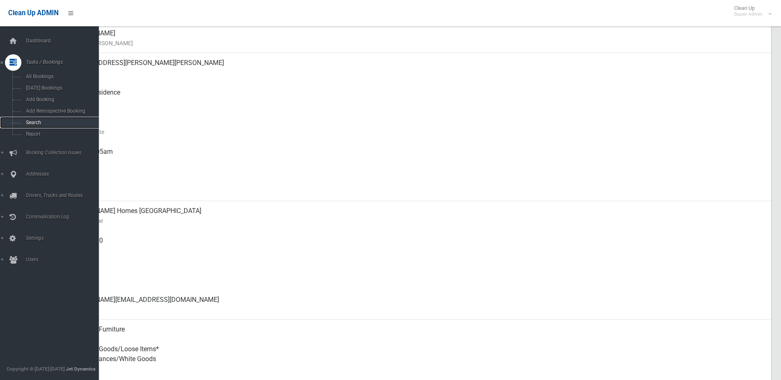
click at [31, 123] on span "Search" at bounding box center [60, 123] width 74 height 6
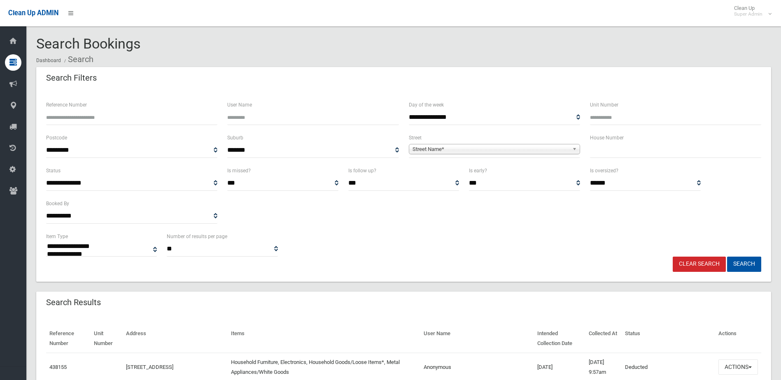
select select
click at [87, 120] on input "Reference Number" at bounding box center [131, 117] width 171 height 15
type input "******"
click at [727, 257] on button "Search" at bounding box center [744, 264] width 34 height 15
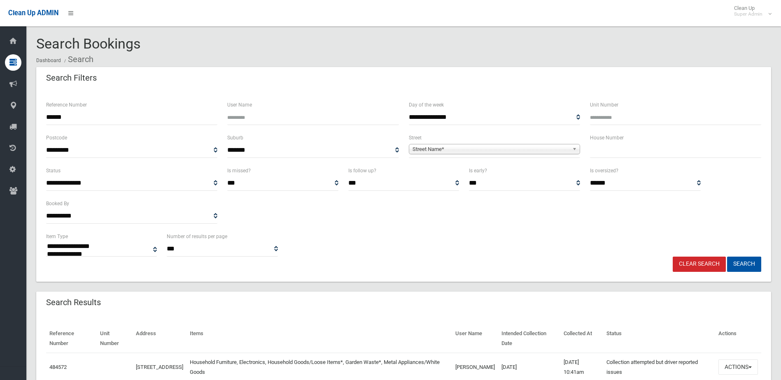
select select
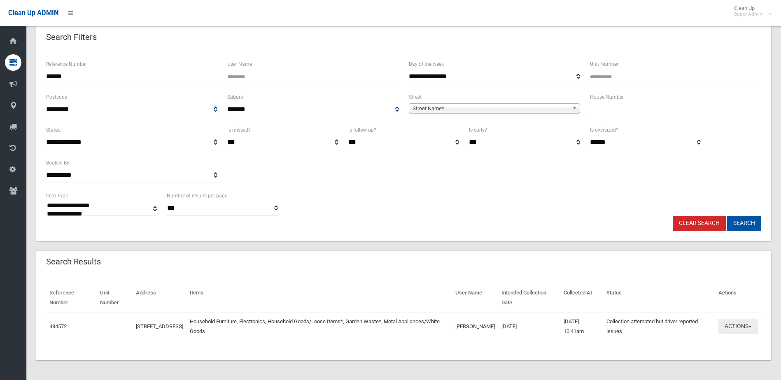
click at [737, 326] on button "Actions" at bounding box center [738, 326] width 40 height 15
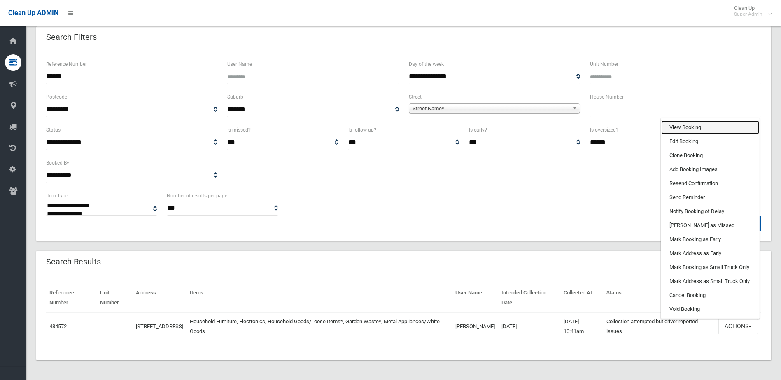
click at [686, 126] on link "View Booking" at bounding box center [710, 128] width 98 height 14
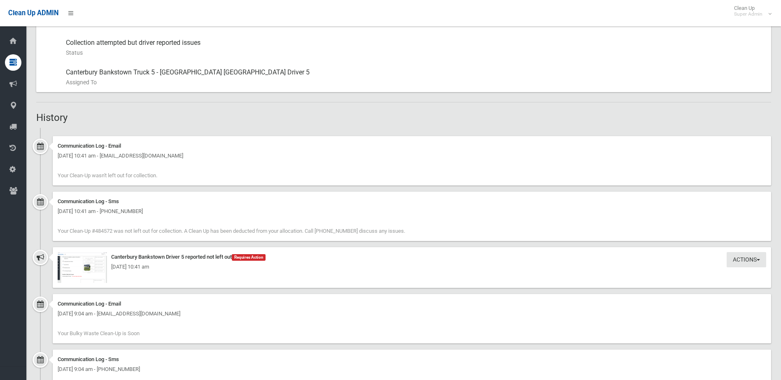
scroll to position [453, 0]
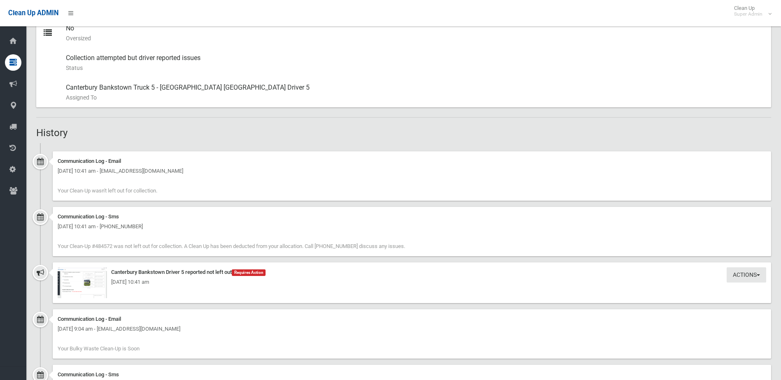
click at [88, 285] on div "[DATE] 10:41 am" at bounding box center [412, 282] width 708 height 10
click at [89, 289] on img at bounding box center [82, 282] width 49 height 31
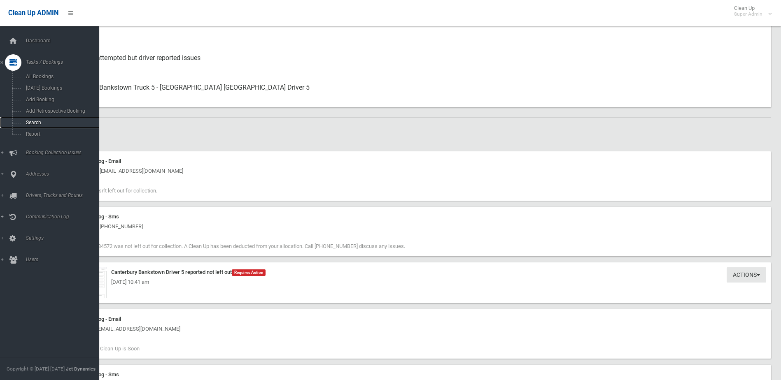
click at [28, 122] on span "Search" at bounding box center [60, 123] width 74 height 6
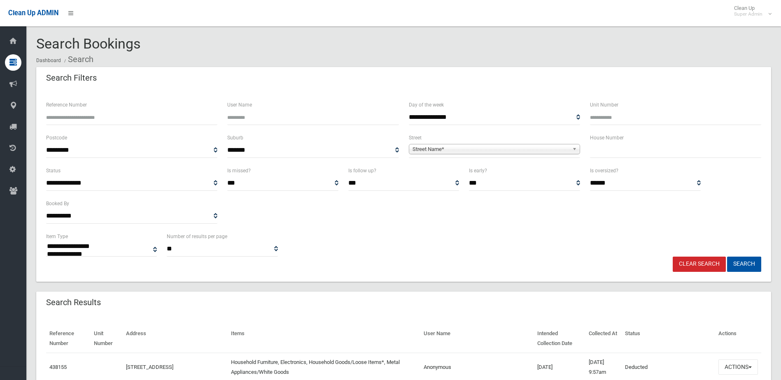
select select
click at [607, 149] on input "text" at bounding box center [675, 150] width 171 height 15
type input "**"
click at [437, 150] on span "Street Name*" at bounding box center [490, 149] width 156 height 10
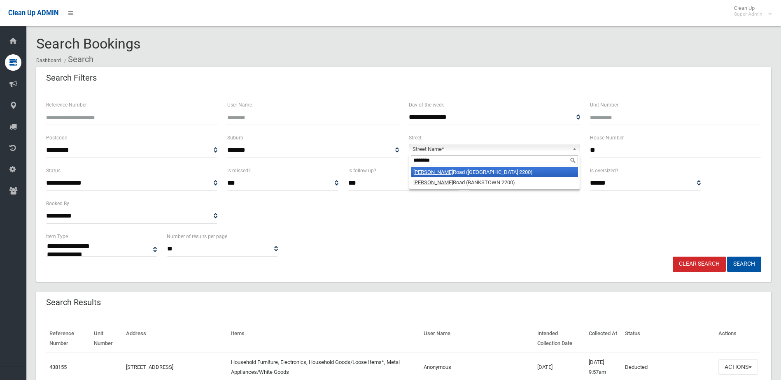
type input "********"
click at [448, 172] on li "Eldridge Road (CONDELL PARK 2200)" at bounding box center [494, 172] width 167 height 10
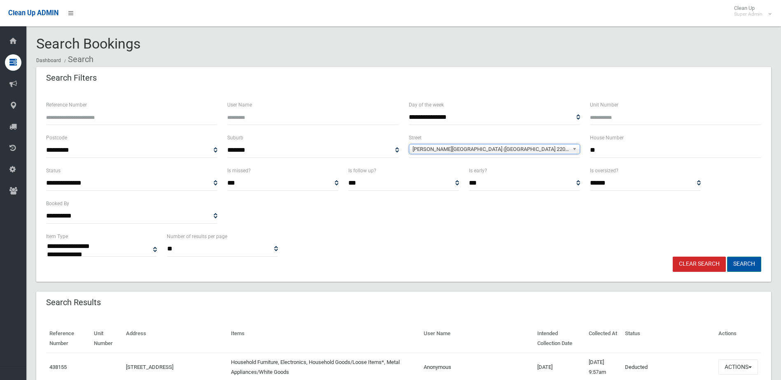
drag, startPoint x: 758, startPoint y: 263, endPoint x: 744, endPoint y: 263, distance: 13.6
click at [757, 263] on button "Search" at bounding box center [744, 264] width 34 height 15
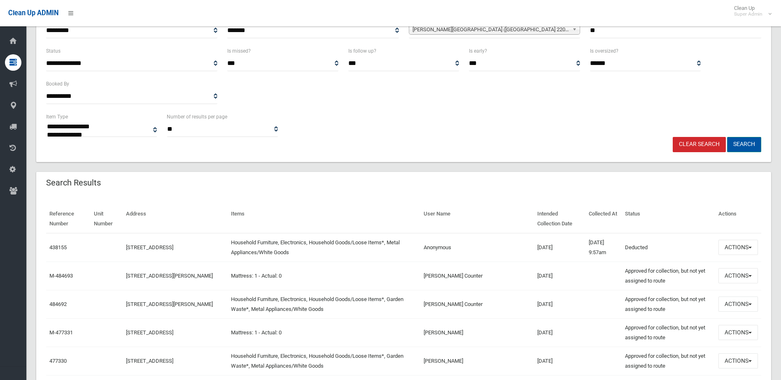
scroll to position [123, 0]
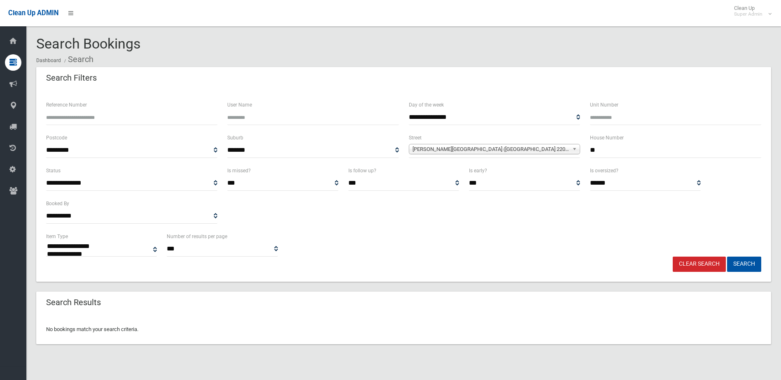
select select
click at [603, 151] on input "**" at bounding box center [675, 150] width 171 height 15
type input "*****"
click at [727, 257] on button "Search" at bounding box center [744, 264] width 34 height 15
select select
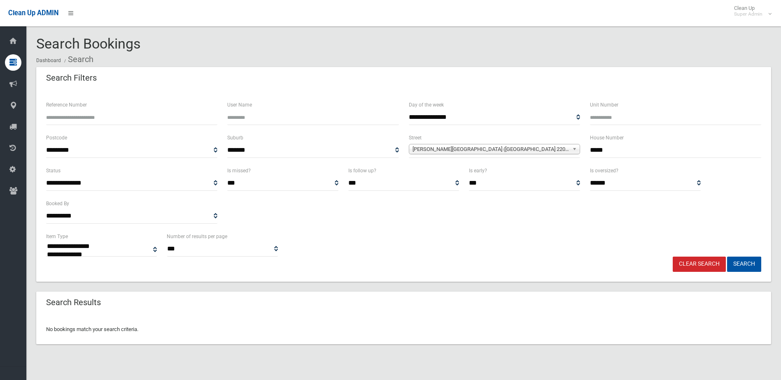
drag, startPoint x: 595, startPoint y: 148, endPoint x: 582, endPoint y: 148, distance: 13.2
click at [582, 148] on div "**********" at bounding box center [403, 149] width 725 height 33
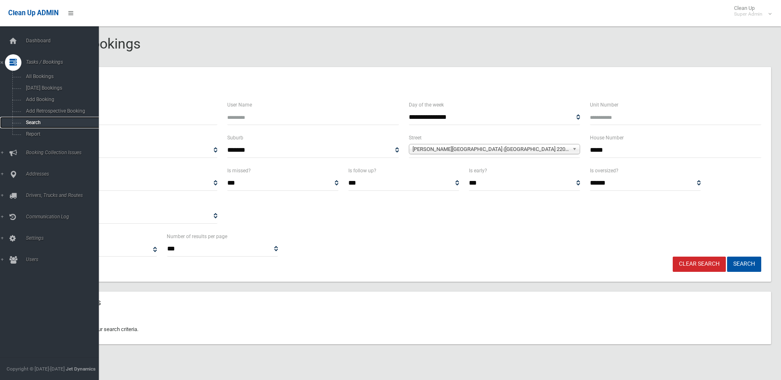
click at [33, 120] on span "Search" at bounding box center [60, 123] width 74 height 6
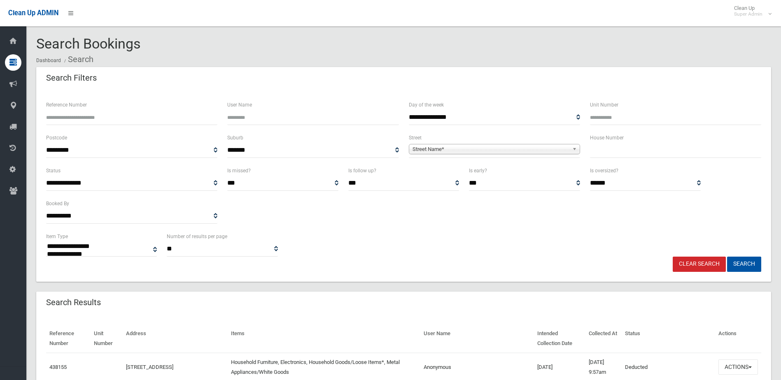
select select
click at [600, 148] on input "text" at bounding box center [675, 150] width 171 height 15
type input "***"
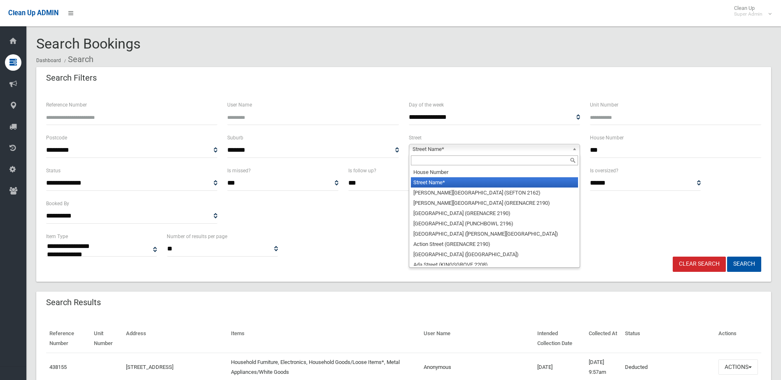
click at [431, 149] on span "Street Name*" at bounding box center [490, 149] width 156 height 10
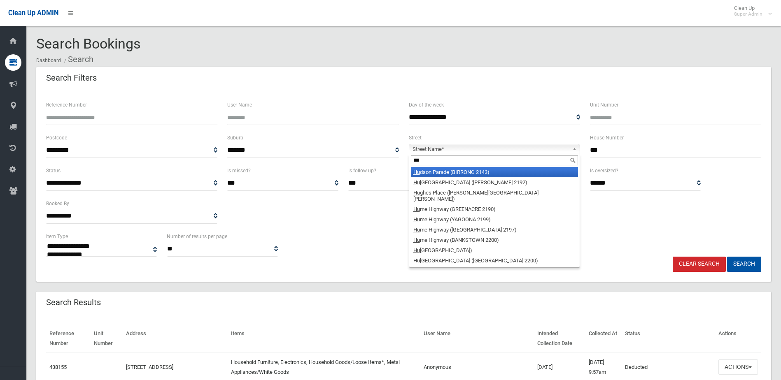
type input "****"
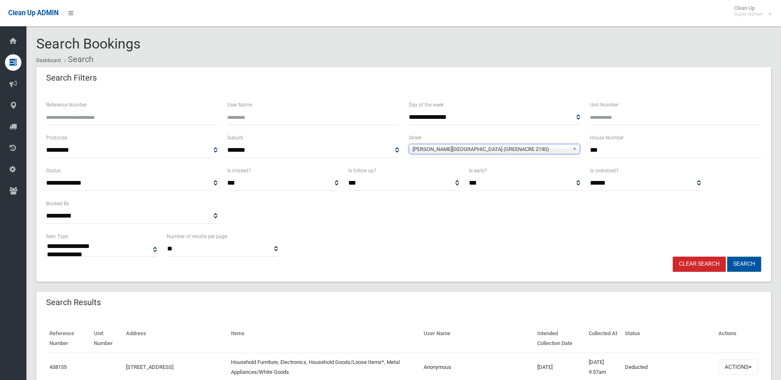
click at [745, 260] on button "Search" at bounding box center [744, 264] width 34 height 15
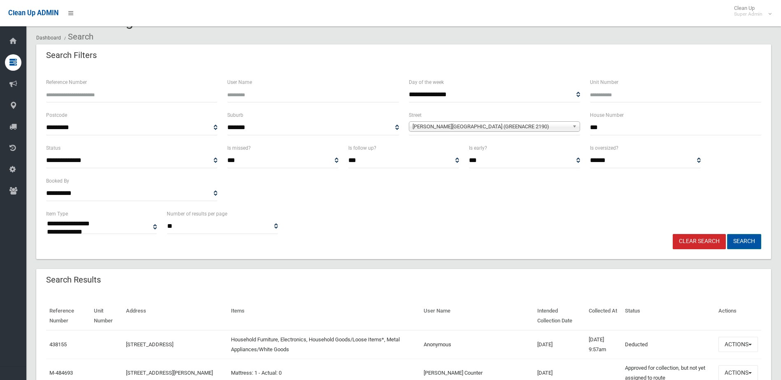
scroll to position [41, 0]
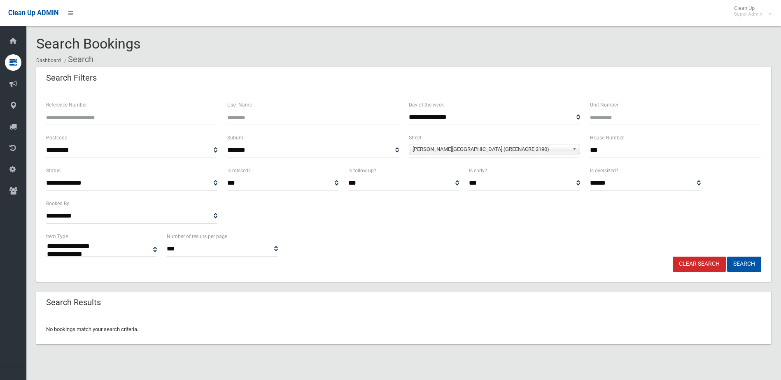
select select
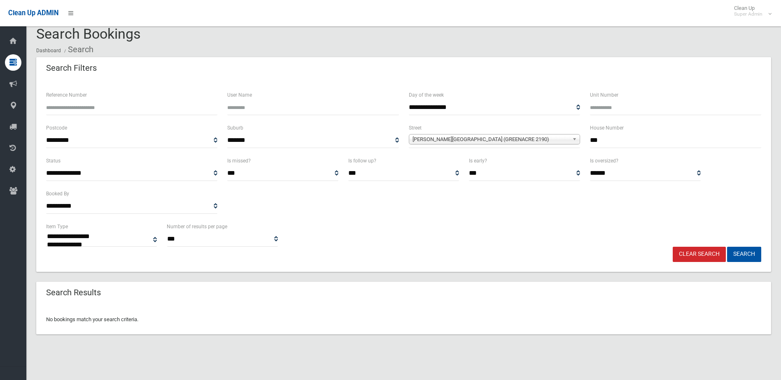
click at [427, 139] on span "[PERSON_NAME][GEOGRAPHIC_DATA] (GREENACRE 2190)" at bounding box center [490, 140] width 156 height 10
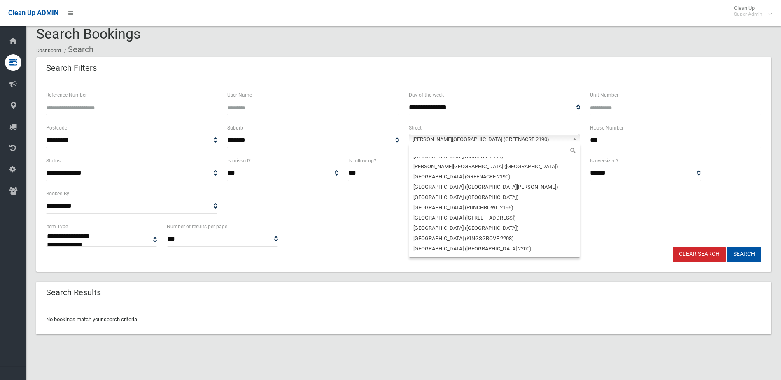
scroll to position [10447, 0]
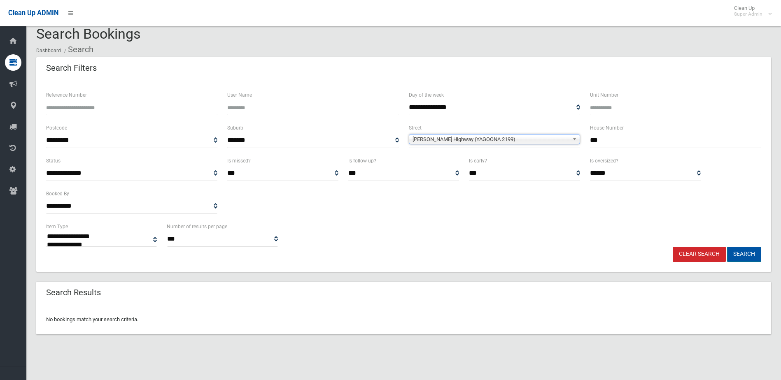
click at [743, 253] on button "Search" at bounding box center [744, 254] width 34 height 15
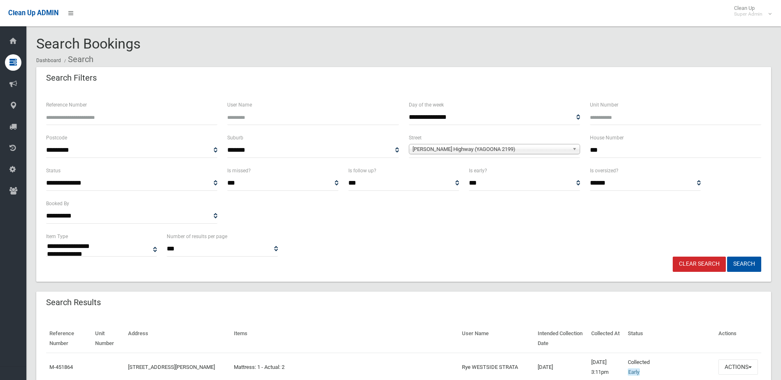
select select
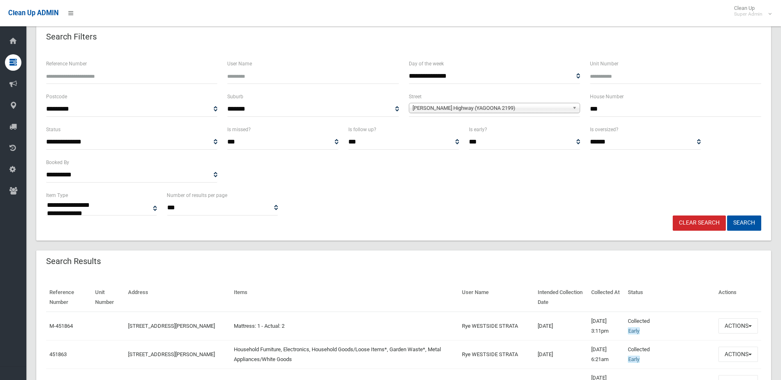
scroll to position [82, 0]
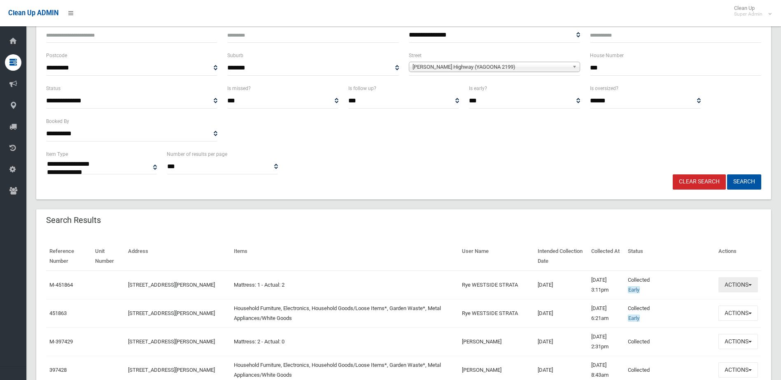
click at [734, 283] on button "Actions" at bounding box center [738, 284] width 40 height 15
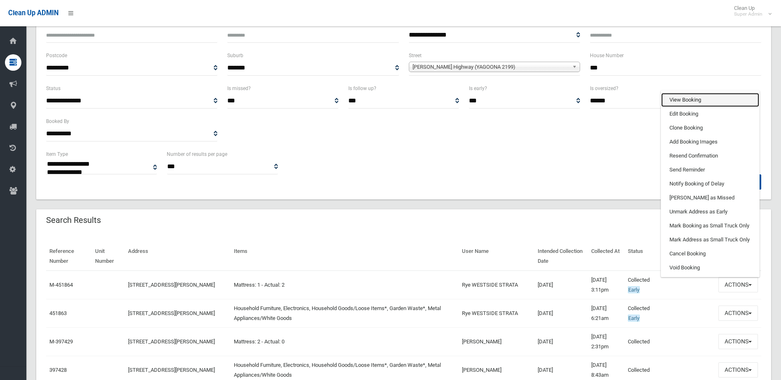
click at [684, 100] on link "View Booking" at bounding box center [710, 100] width 98 height 14
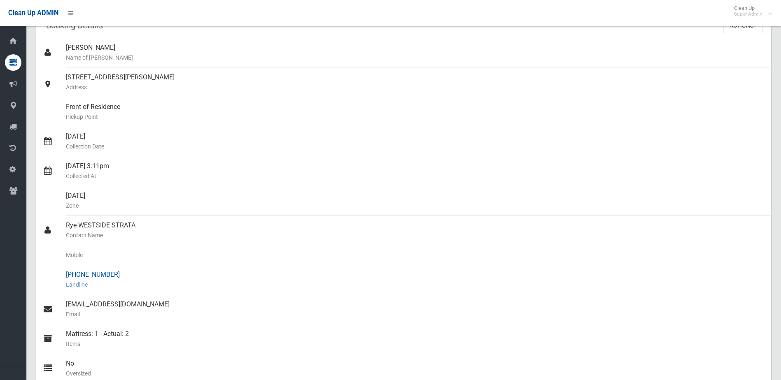
scroll to position [82, 0]
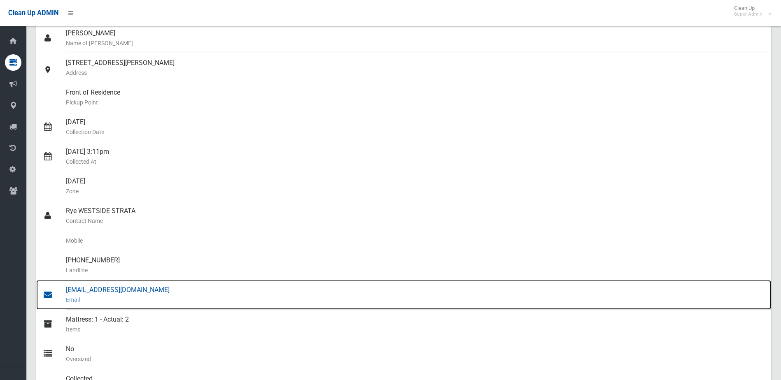
click at [92, 289] on div "[EMAIL_ADDRESS][DOMAIN_NAME] Email" at bounding box center [415, 295] width 698 height 30
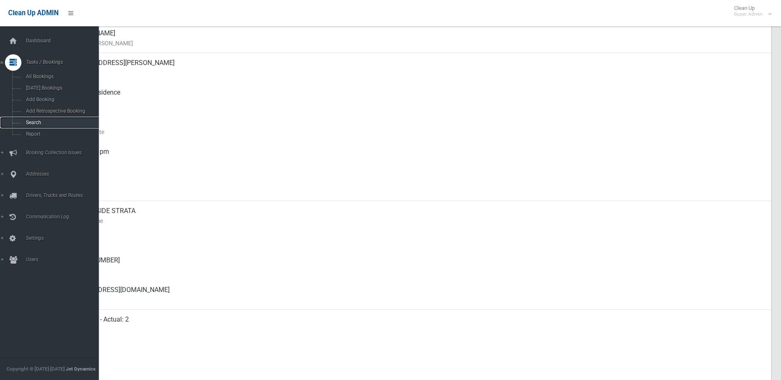
click at [31, 120] on span "Search" at bounding box center [60, 123] width 74 height 6
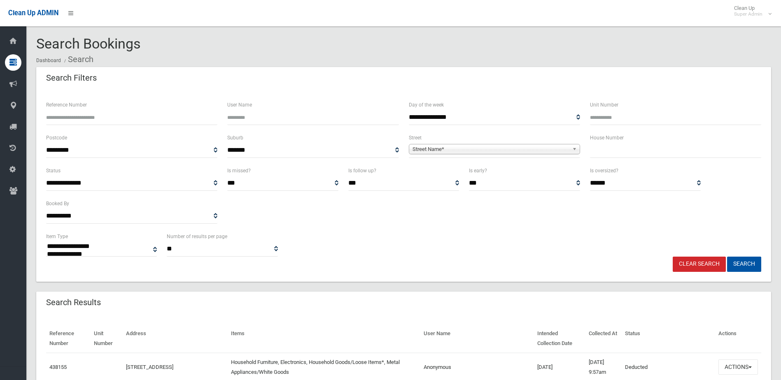
select select
click at [607, 155] on input "text" at bounding box center [675, 150] width 171 height 15
type input "**"
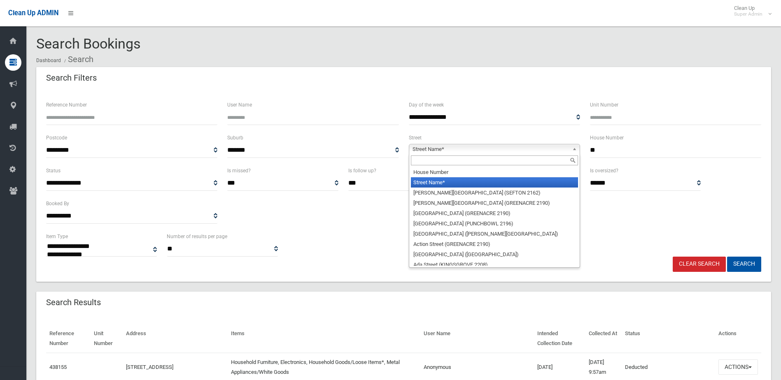
click at [438, 149] on span "Street Name*" at bounding box center [490, 149] width 156 height 10
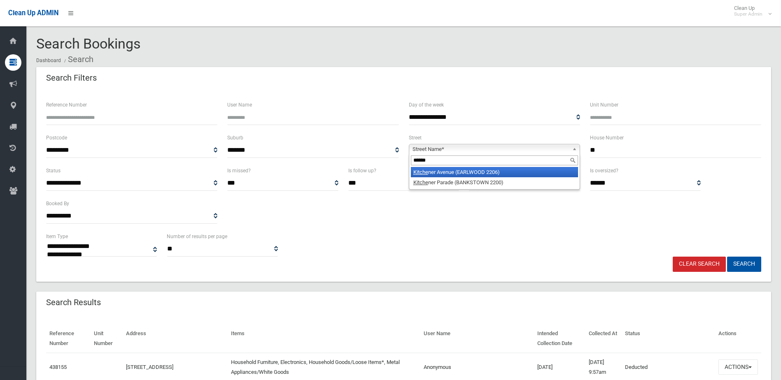
type input "******"
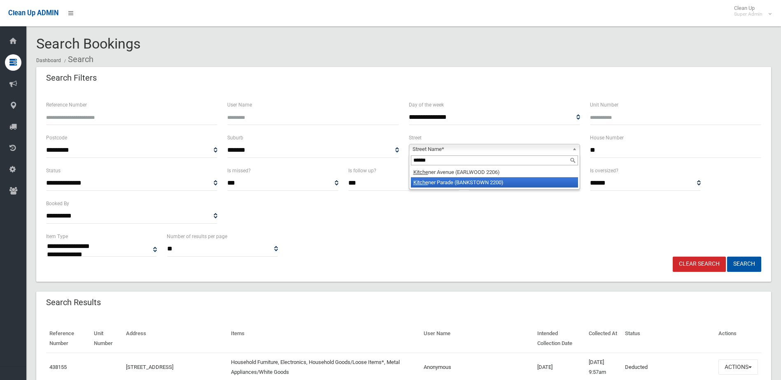
click at [460, 178] on ul "Kitche ner Avenue (EARLWOOD 2206) Kitche ner Parade (BANKSTOWN 2200)" at bounding box center [493, 177] width 169 height 21
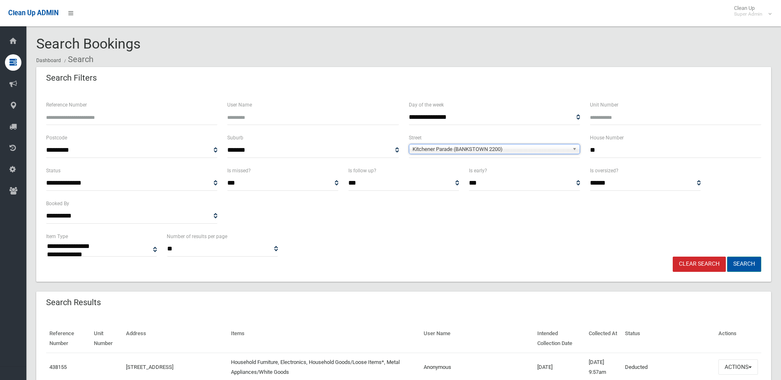
click at [744, 263] on button "Search" at bounding box center [744, 264] width 34 height 15
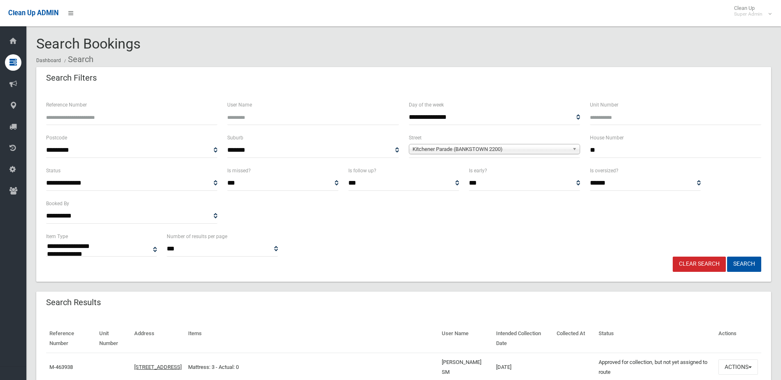
select select
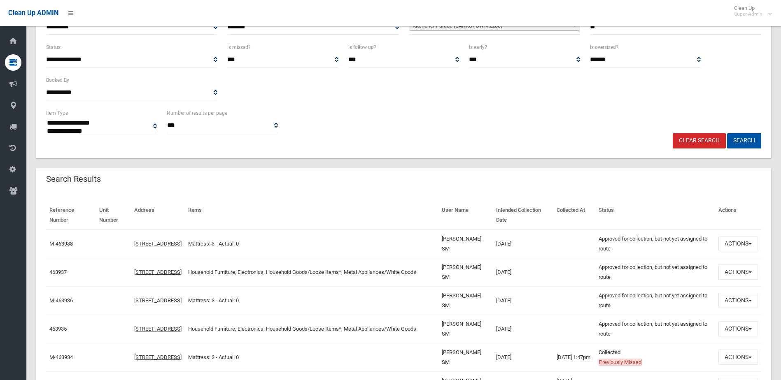
scroll to position [165, 0]
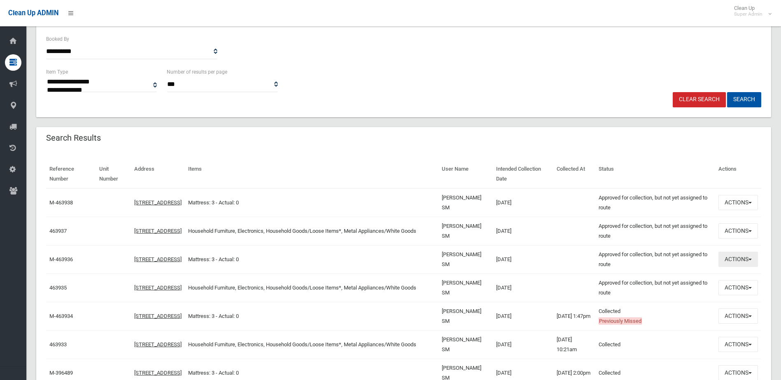
click at [727, 257] on button "Actions" at bounding box center [738, 259] width 40 height 15
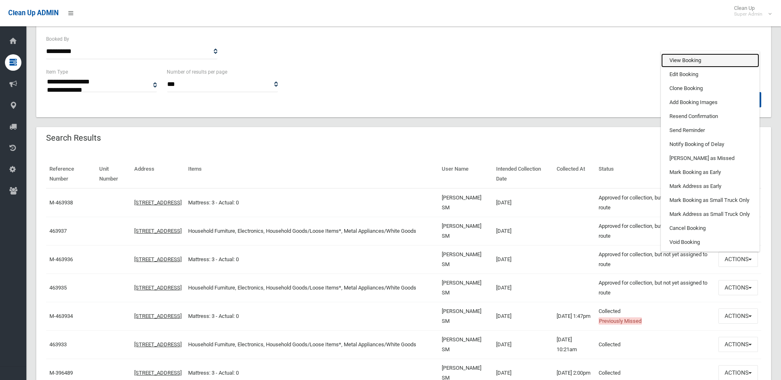
click at [687, 62] on link "View Booking" at bounding box center [710, 60] width 98 height 14
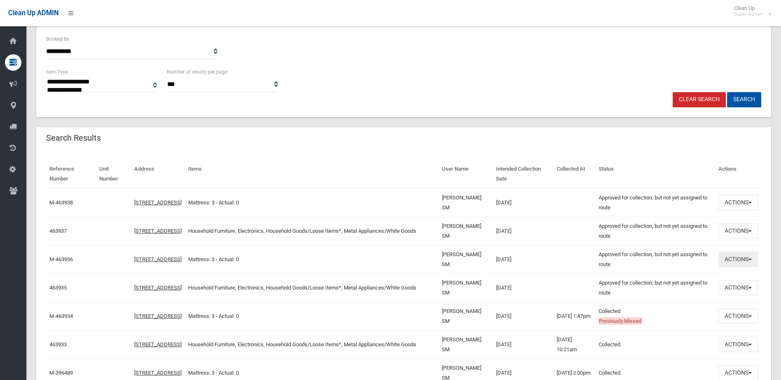
click at [747, 259] on button "Actions" at bounding box center [738, 259] width 40 height 15
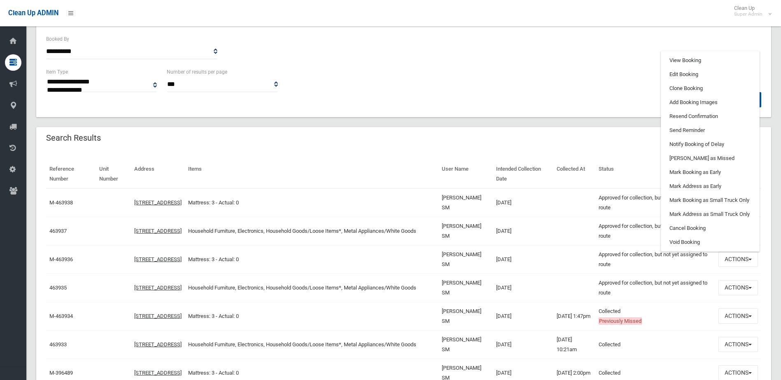
click at [610, 87] on div "**********" at bounding box center [403, 79] width 725 height 25
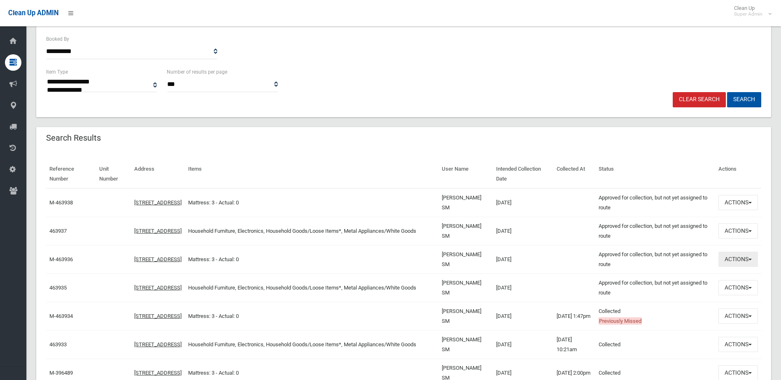
click at [730, 258] on button "Actions" at bounding box center [738, 259] width 40 height 15
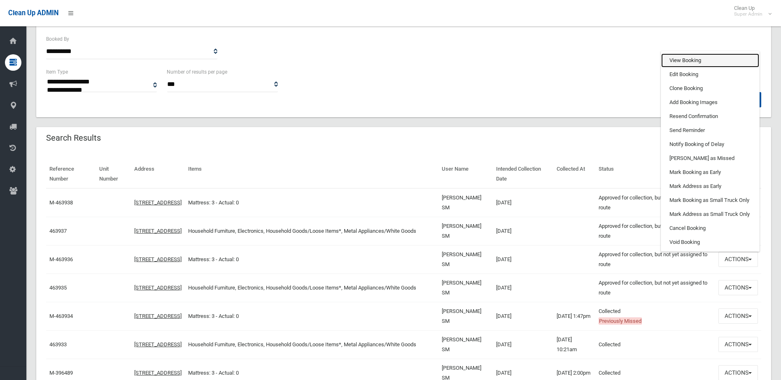
click at [683, 59] on link "View Booking" at bounding box center [710, 60] width 98 height 14
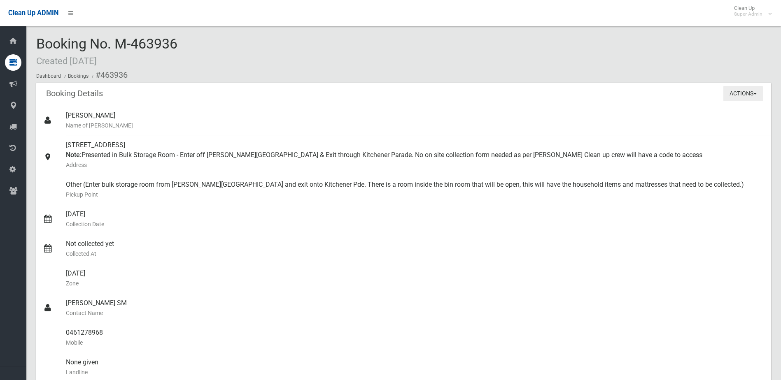
click at [736, 95] on button "Actions" at bounding box center [743, 93] width 40 height 15
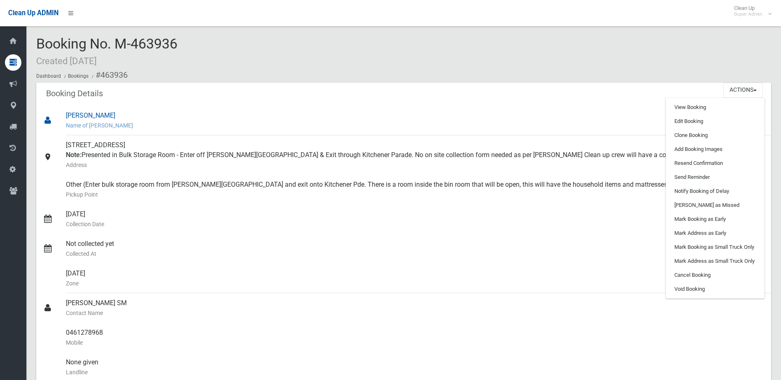
click at [307, 115] on div "[PERSON_NAME] Name of [PERSON_NAME]" at bounding box center [415, 121] width 698 height 30
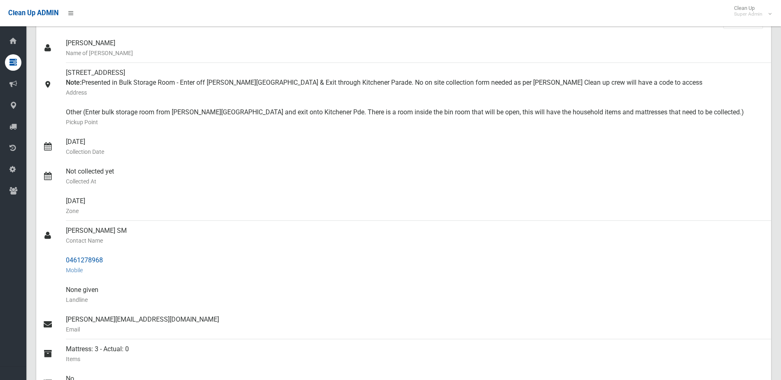
scroll to position [82, 0]
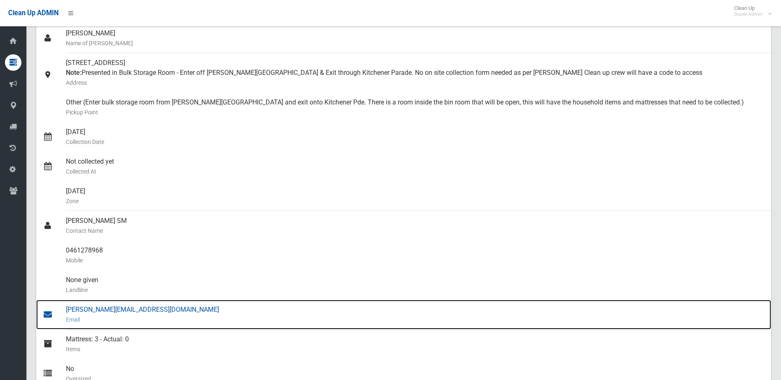
click at [90, 312] on div "[PERSON_NAME][EMAIL_ADDRESS][DOMAIN_NAME] Email" at bounding box center [415, 315] width 698 height 30
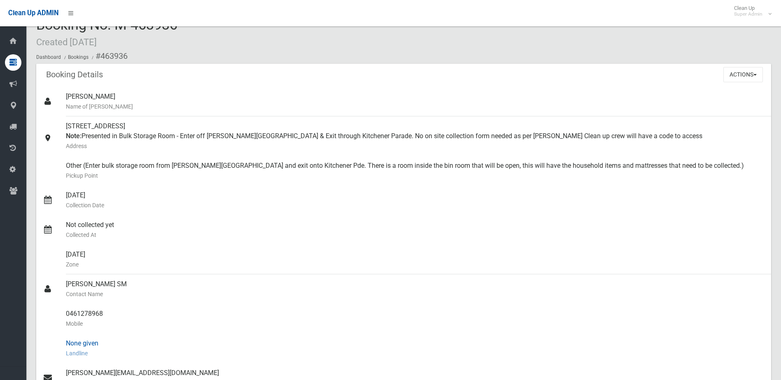
scroll to position [0, 0]
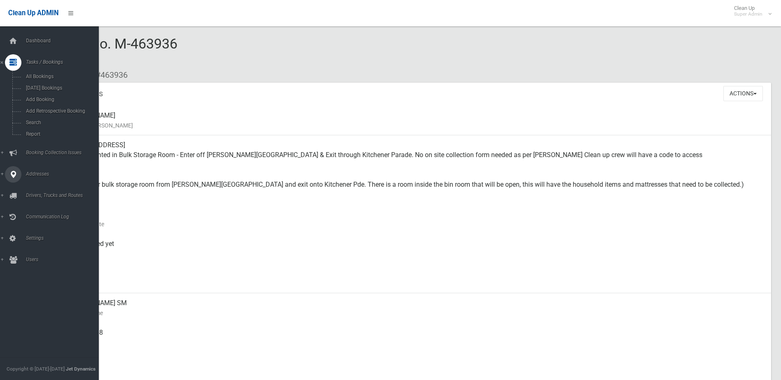
click at [37, 175] on span "Addresses" at bounding box center [63, 174] width 81 height 6
click at [38, 119] on span "All Addresses" at bounding box center [60, 119] width 74 height 6
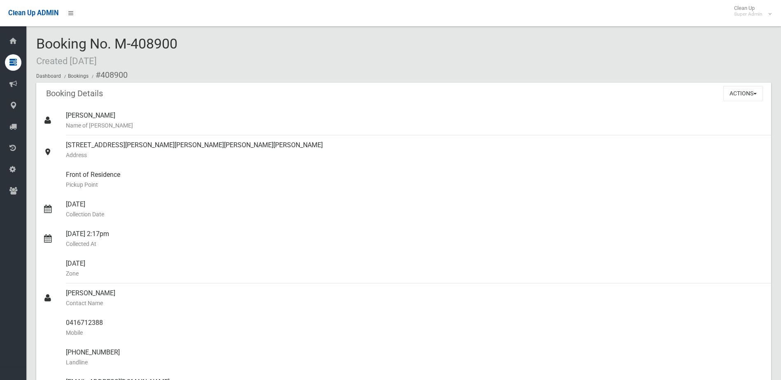
scroll to position [165, 0]
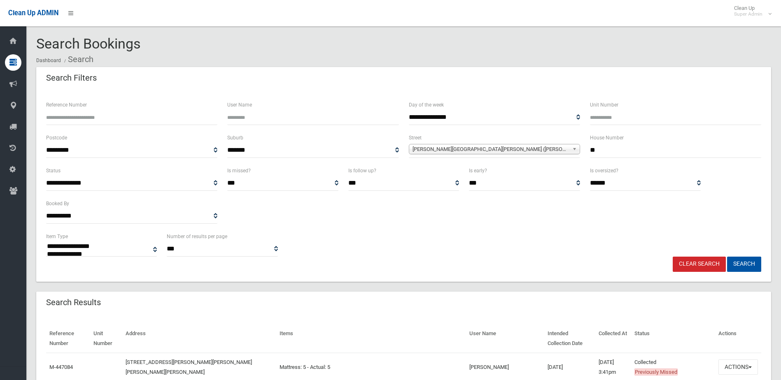
select select
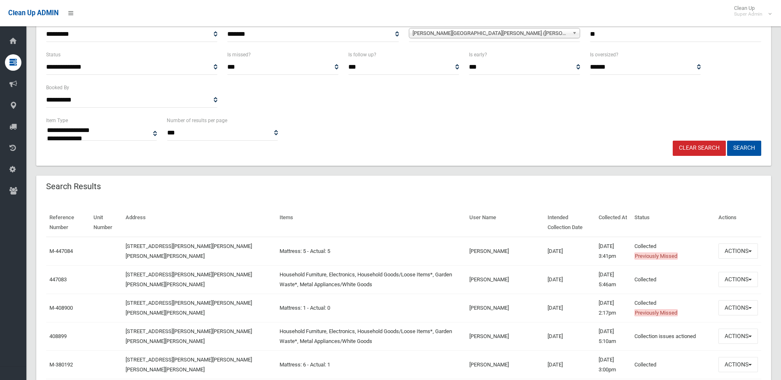
scroll to position [41, 0]
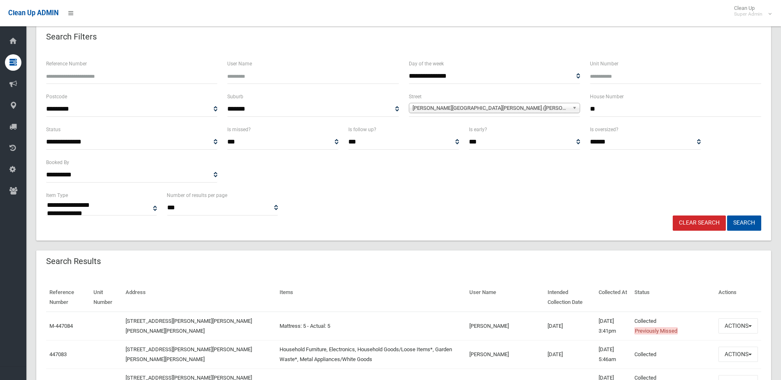
drag, startPoint x: 583, startPoint y: 108, endPoint x: 577, endPoint y: 109, distance: 6.6
click at [577, 109] on div "**********" at bounding box center [403, 108] width 725 height 33
type input "**"
click at [432, 106] on span "[PERSON_NAME][GEOGRAPHIC_DATA][PERSON_NAME] ([PERSON_NAME][GEOGRAPHIC_DATA][PER…" at bounding box center [490, 108] width 156 height 10
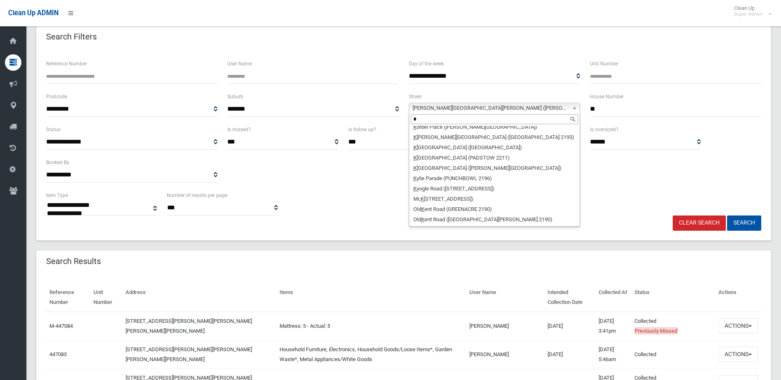
scroll to position [0, 0]
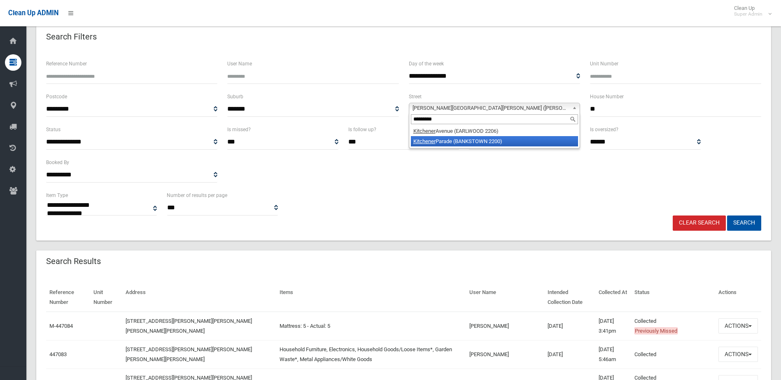
type input "*********"
click at [454, 143] on li "Kitchener Parade (BANKSTOWN 2200)" at bounding box center [494, 141] width 167 height 10
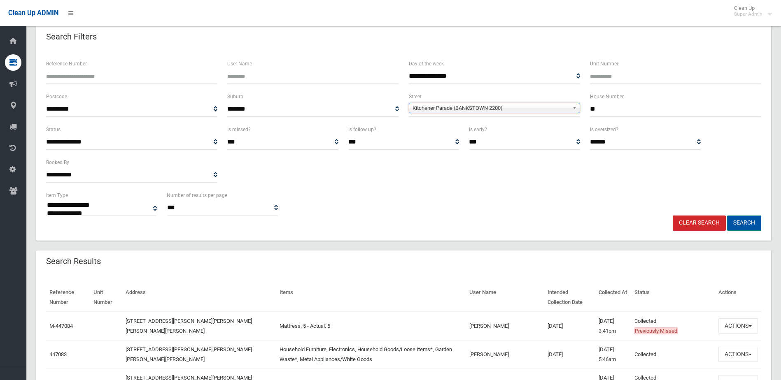
click at [739, 219] on button "Search" at bounding box center [744, 223] width 34 height 15
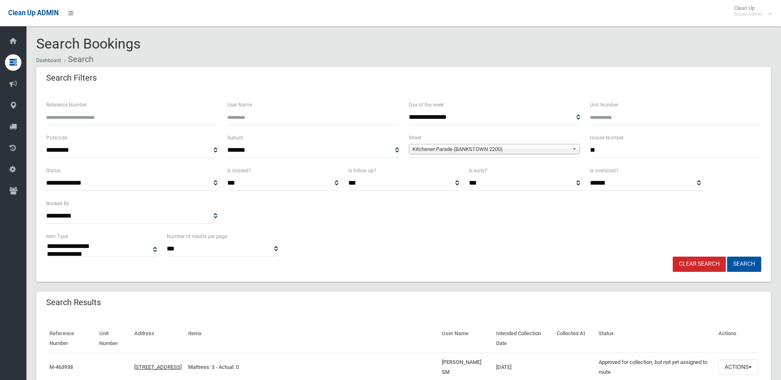
select select
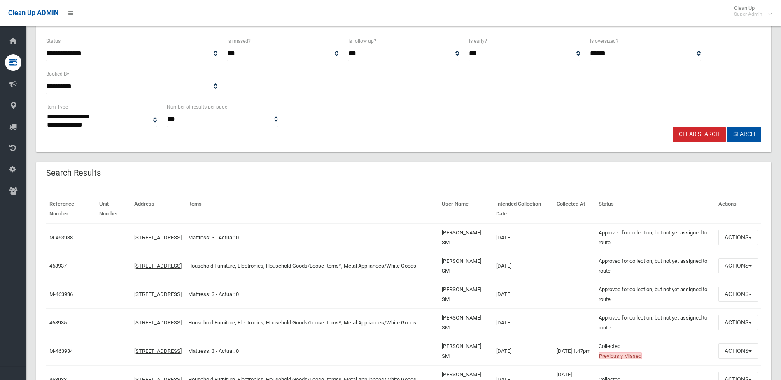
scroll to position [165, 0]
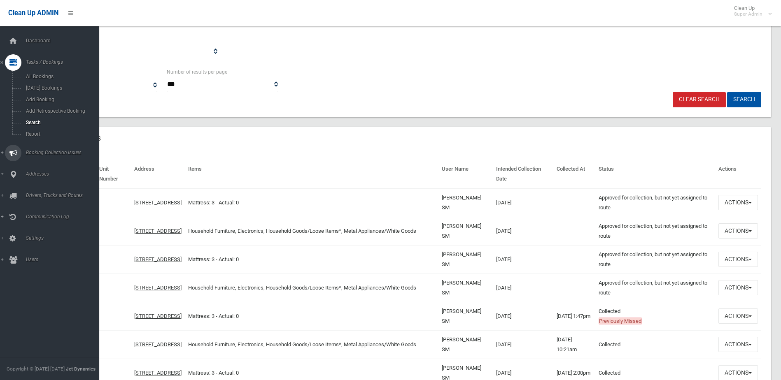
click at [44, 152] on span "Booking Collection Issues" at bounding box center [63, 153] width 81 height 6
drag, startPoint x: 59, startPoint y: 87, endPoint x: 57, endPoint y: 95, distance: 8.1
click at [59, 87] on link "Booking Collection Issues" at bounding box center [52, 84] width 105 height 16
click at [56, 96] on ul "Dashboard Tasks / Bookings All Bookings Today's Bookings Add Booking Add Retros…" at bounding box center [52, 120] width 105 height 175
click at [60, 82] on span "Booking Collection Issues" at bounding box center [63, 84] width 81 height 6
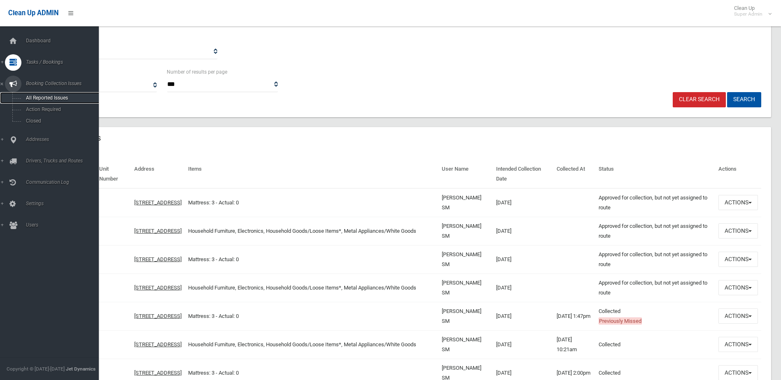
click at [56, 96] on span "All Reported Issues" at bounding box center [60, 98] width 74 height 6
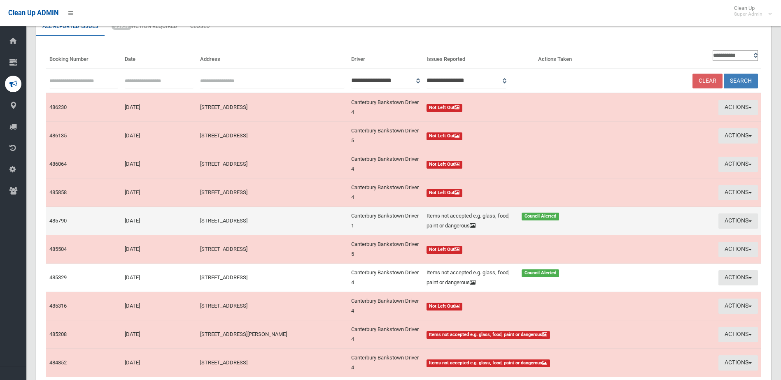
scroll to position [124, 0]
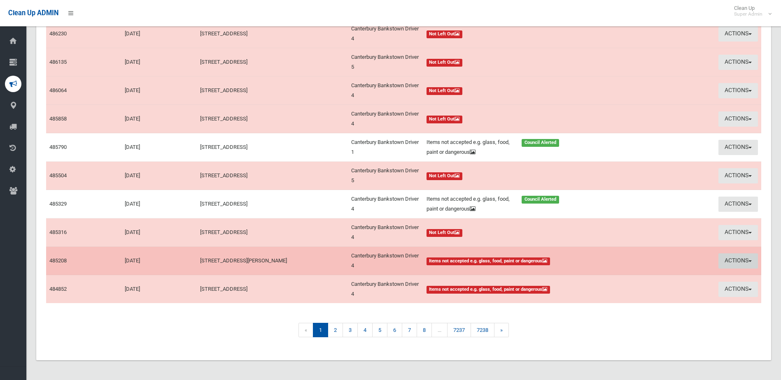
click at [736, 261] on button "Actions" at bounding box center [738, 261] width 40 height 15
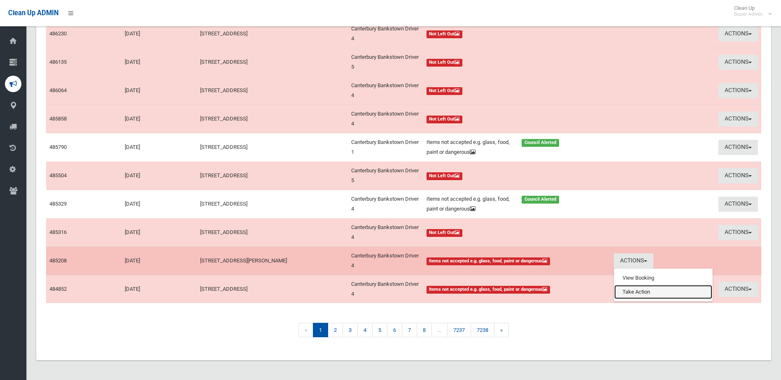
click at [644, 291] on link "Take Action" at bounding box center [663, 292] width 98 height 14
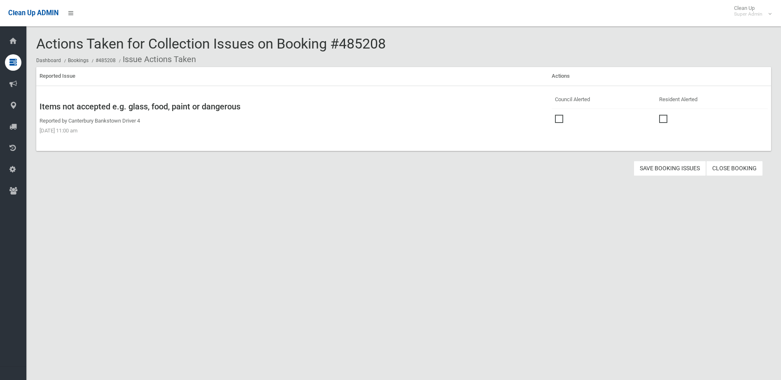
click at [555, 115] on span at bounding box center [561, 115] width 12 height 0
click at [670, 170] on button "Save Booking Issues" at bounding box center [669, 168] width 72 height 15
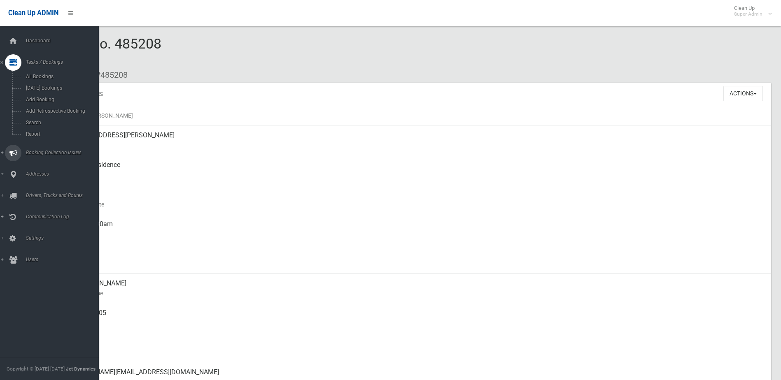
click at [48, 149] on link "Booking Collection Issues" at bounding box center [52, 153] width 105 height 16
click at [60, 98] on span "All Reported Issues" at bounding box center [60, 98] width 74 height 6
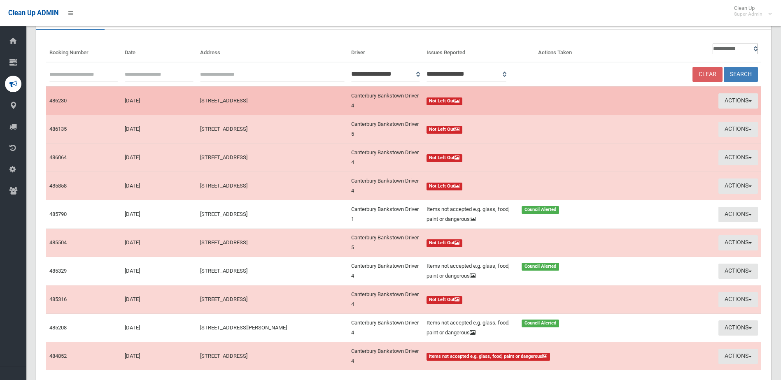
scroll to position [124, 0]
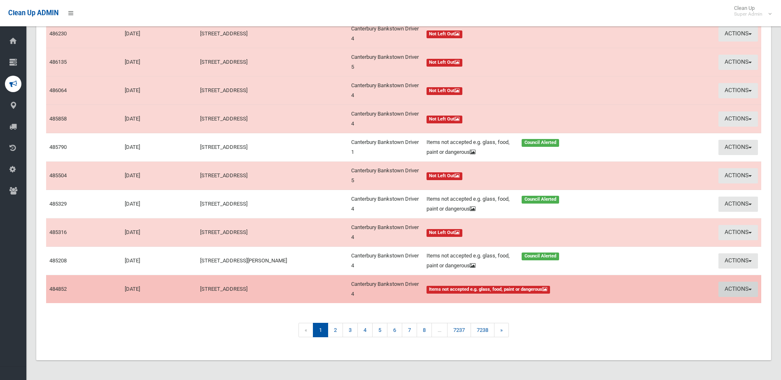
click at [730, 287] on button "Actions" at bounding box center [738, 289] width 40 height 15
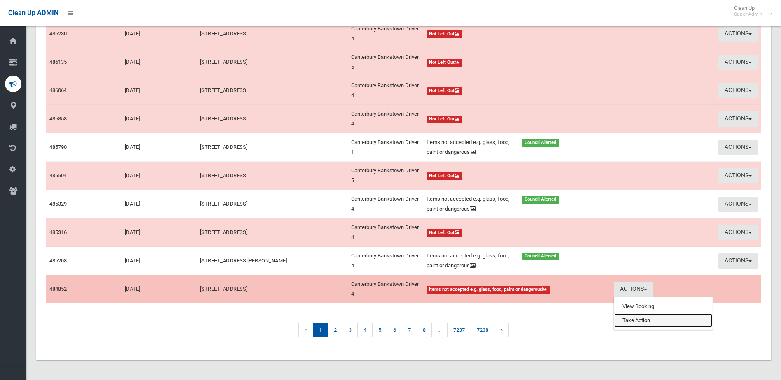
click at [637, 324] on link "Take Action" at bounding box center [663, 321] width 98 height 14
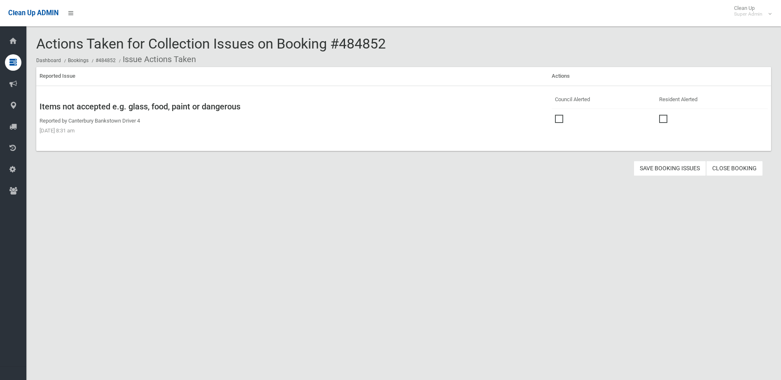
click at [556, 115] on span at bounding box center [561, 115] width 12 height 0
click at [666, 170] on button "Save Booking Issues" at bounding box center [669, 168] width 72 height 15
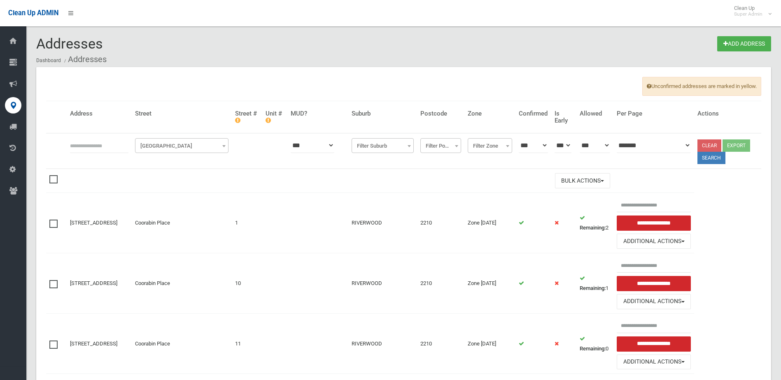
click at [76, 141] on input "text" at bounding box center [99, 145] width 58 height 15
type input "**********"
click button at bounding box center [0, 0] width 0 height 0
